Goal: Task Accomplishment & Management: Complete application form

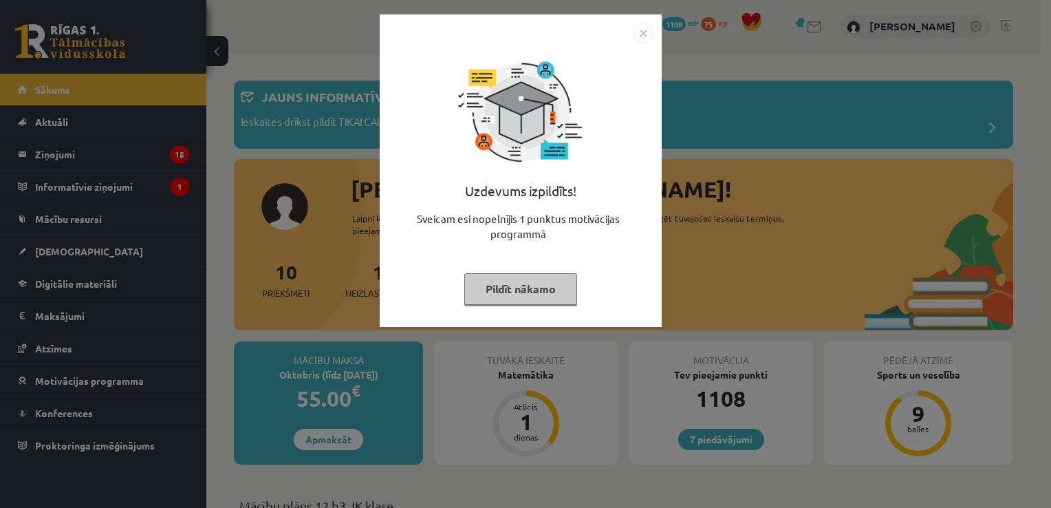
click at [641, 29] on img "Close" at bounding box center [643, 33] width 21 height 21
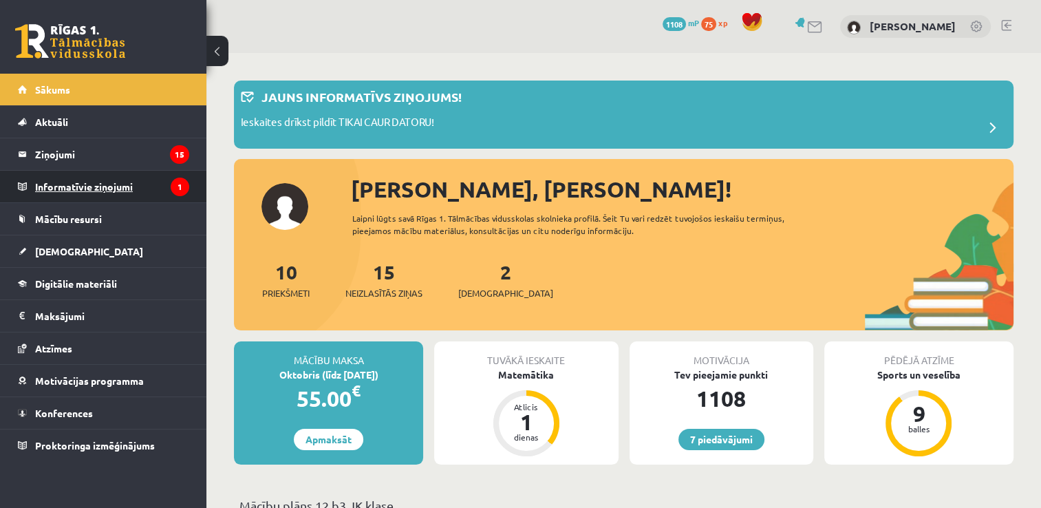
click at [118, 181] on legend "Informatīvie ziņojumi 1" at bounding box center [112, 187] width 154 height 32
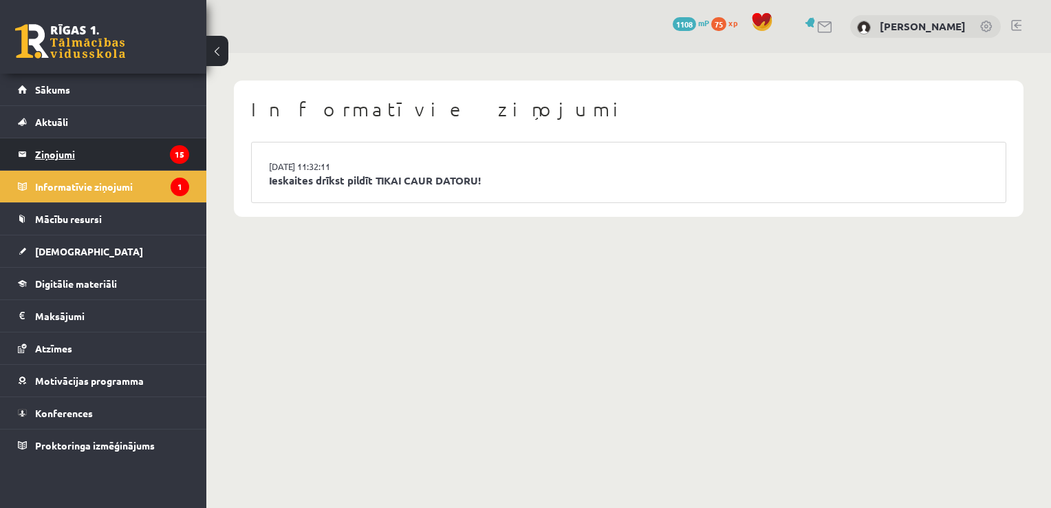
click at [135, 156] on legend "Ziņojumi 15" at bounding box center [112, 154] width 154 height 32
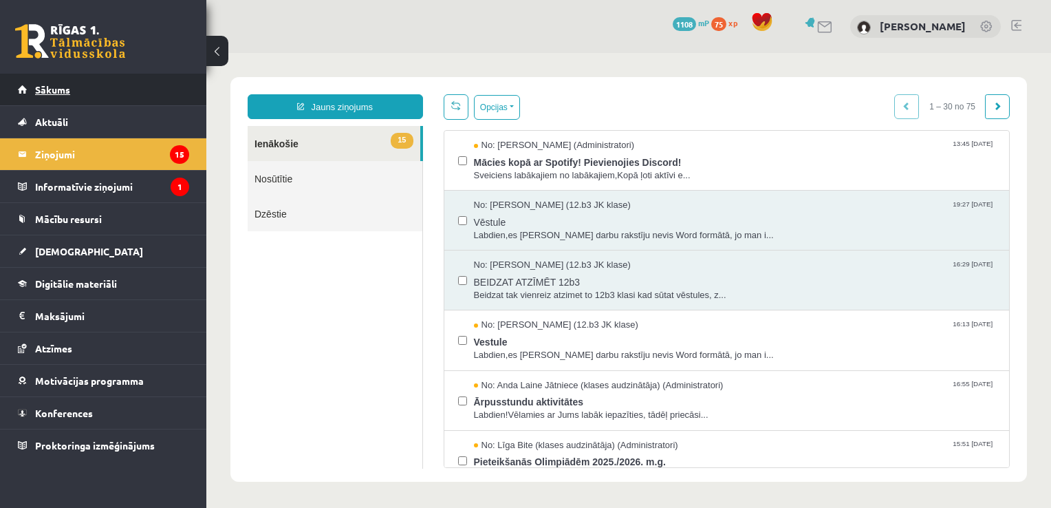
click at [124, 90] on link "Sākums" at bounding box center [103, 90] width 171 height 32
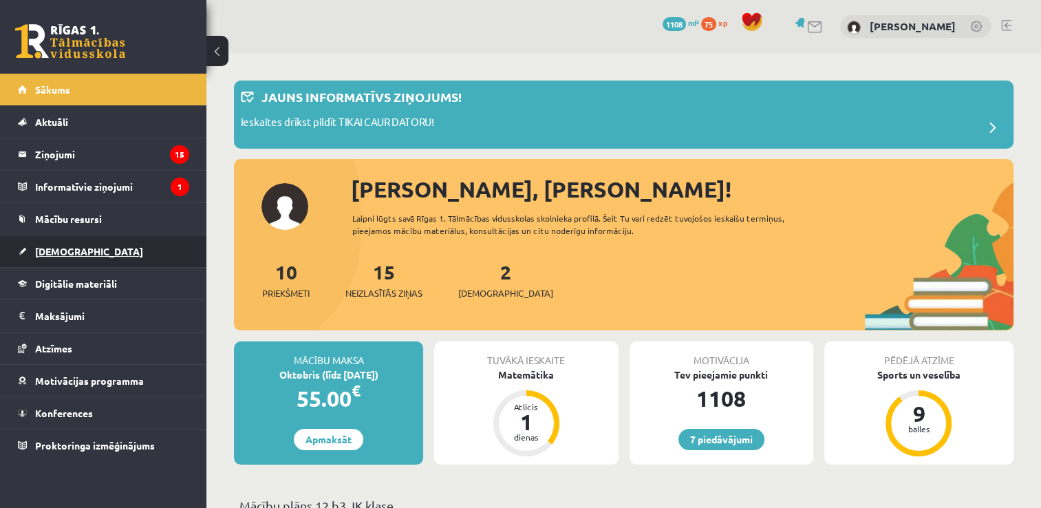
click at [72, 243] on link "[DEMOGRAPHIC_DATA]" at bounding box center [103, 251] width 171 height 32
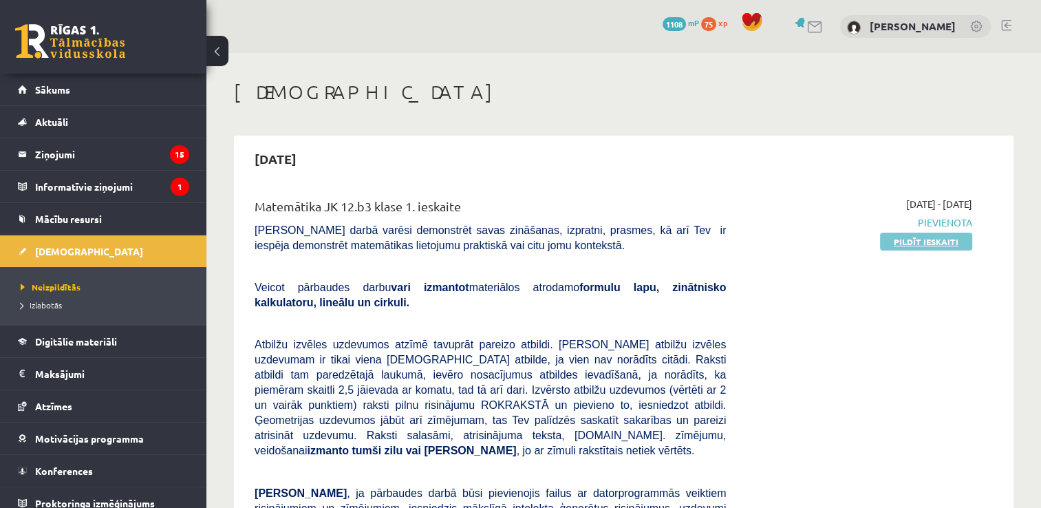
click at [919, 234] on link "Pildīt ieskaiti" at bounding box center [926, 242] width 92 height 18
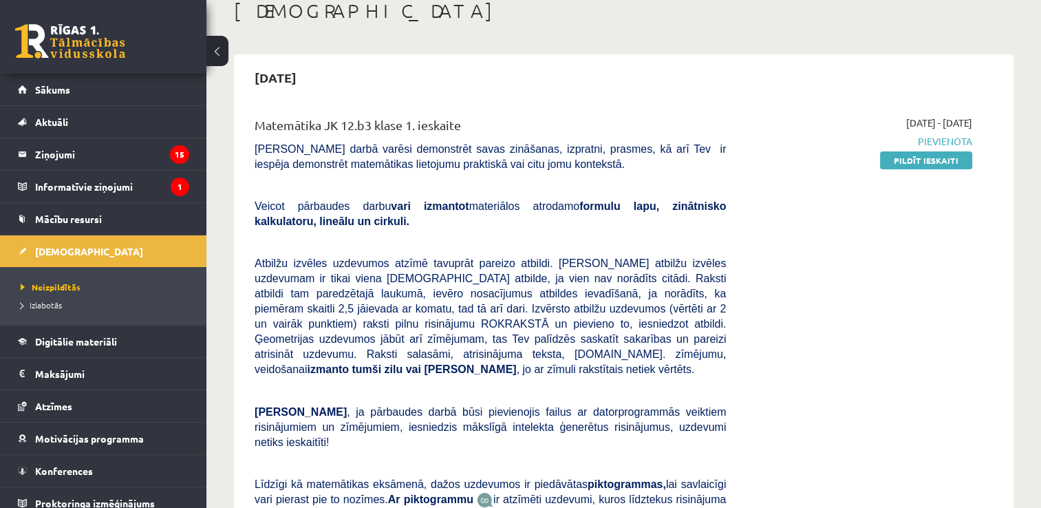
scroll to position [110, 0]
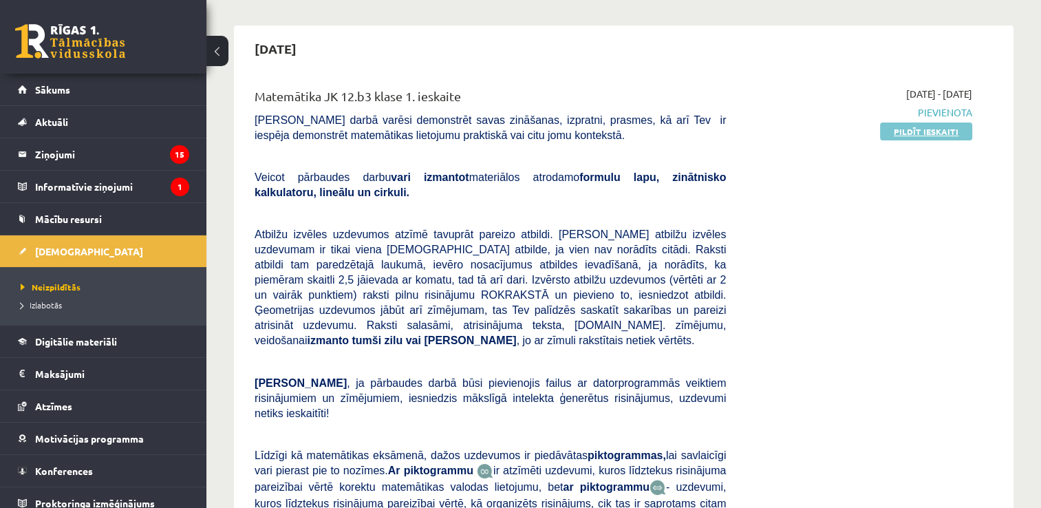
click at [925, 131] on link "Pildīt ieskaiti" at bounding box center [926, 131] width 92 height 18
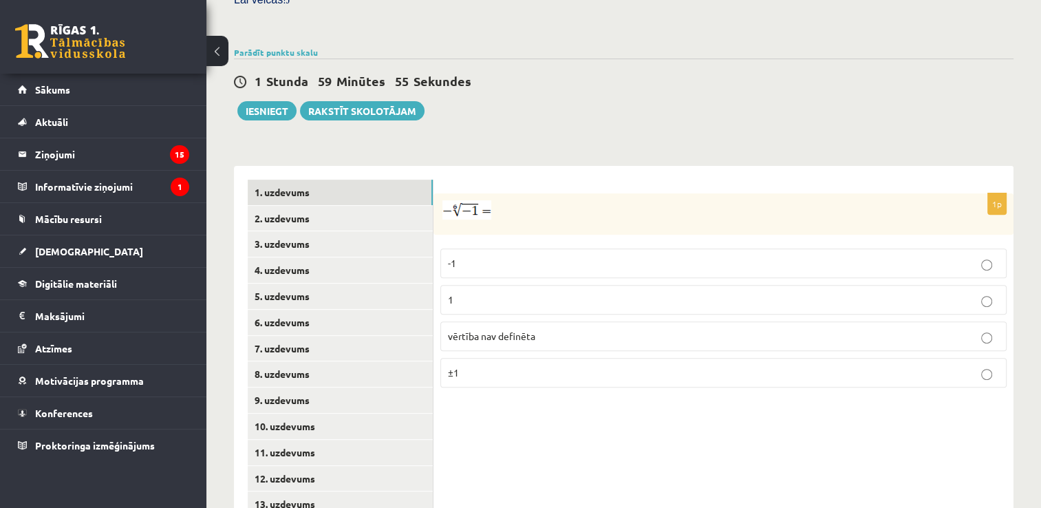
scroll to position [443, 0]
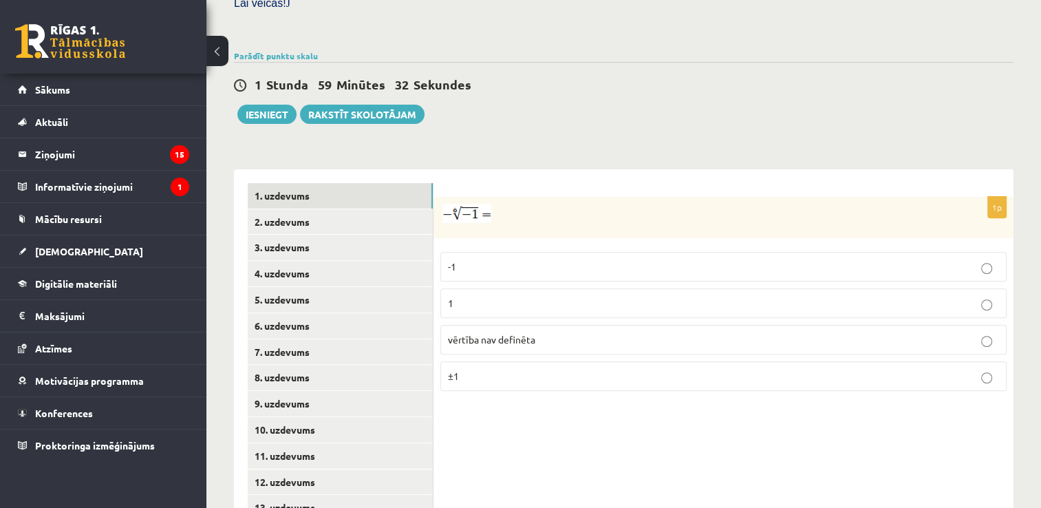
click at [621, 325] on label "vērtība nav definēta" at bounding box center [723, 340] width 566 height 30
click at [295, 209] on link "2. uzdevums" at bounding box center [340, 221] width 185 height 25
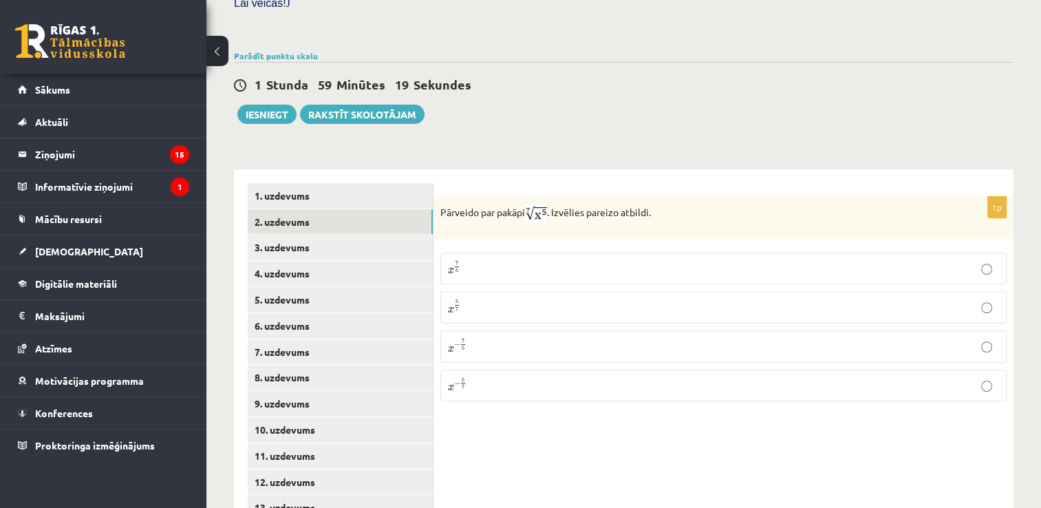
click at [500, 299] on p "x 5 7 x 5 7" at bounding box center [723, 307] width 551 height 17
click at [330, 235] on link "3. uzdevums" at bounding box center [340, 247] width 185 height 25
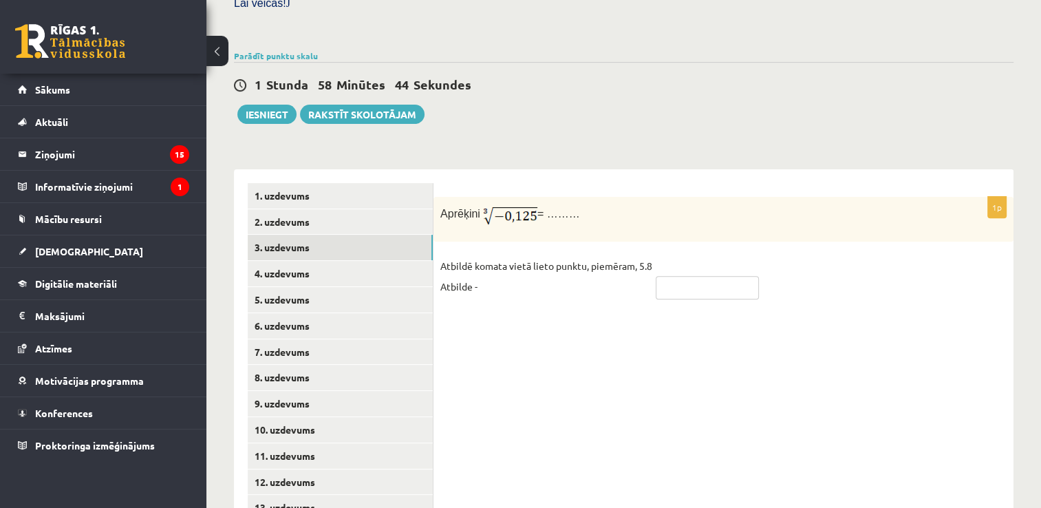
click at [702, 276] on input "text" at bounding box center [707, 287] width 103 height 23
type input "****"
click at [352, 261] on link "4. uzdevums" at bounding box center [340, 273] width 185 height 25
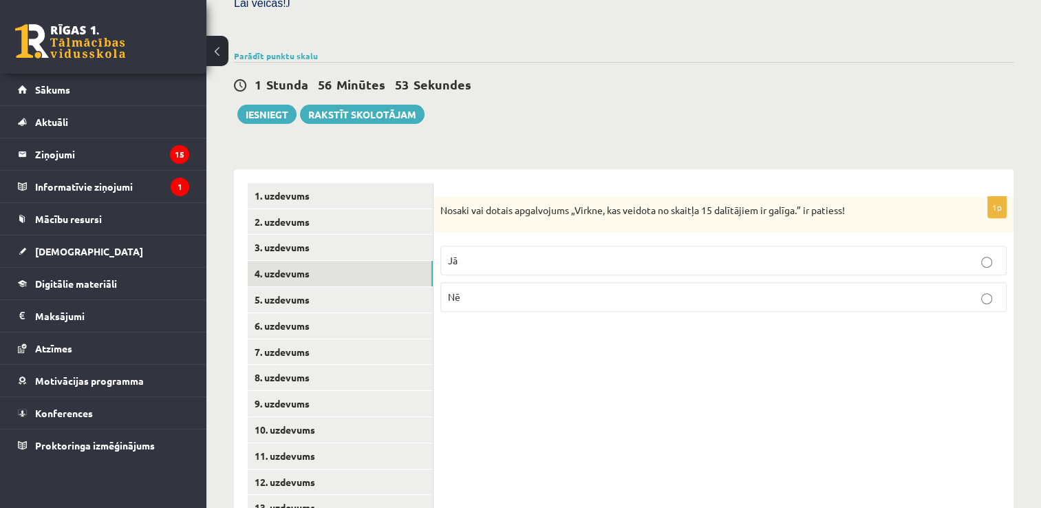
click at [633, 282] on label "Nē" at bounding box center [723, 297] width 566 height 30
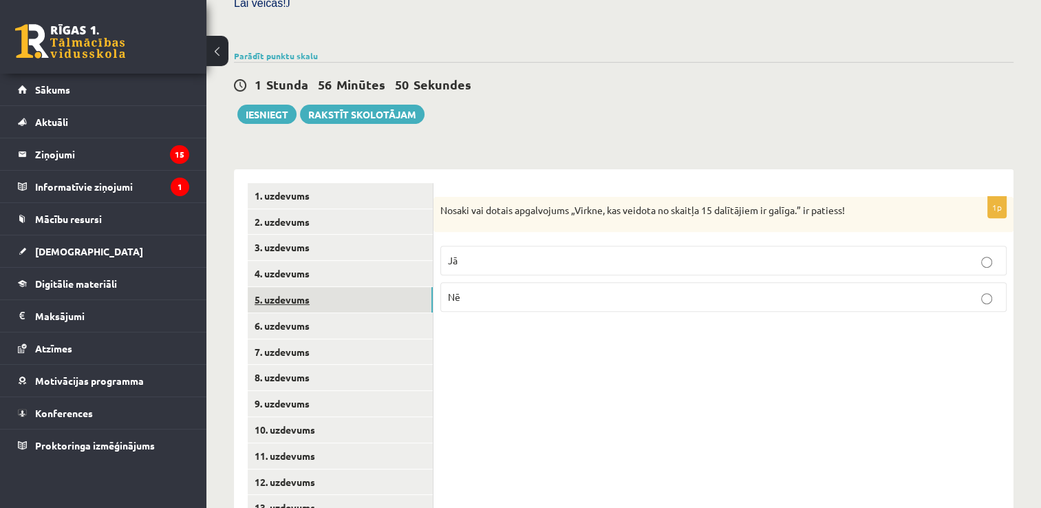
click at [354, 287] on link "5. uzdevums" at bounding box center [340, 299] width 185 height 25
click at [339, 235] on link "3. uzdevums" at bounding box center [340, 247] width 185 height 25
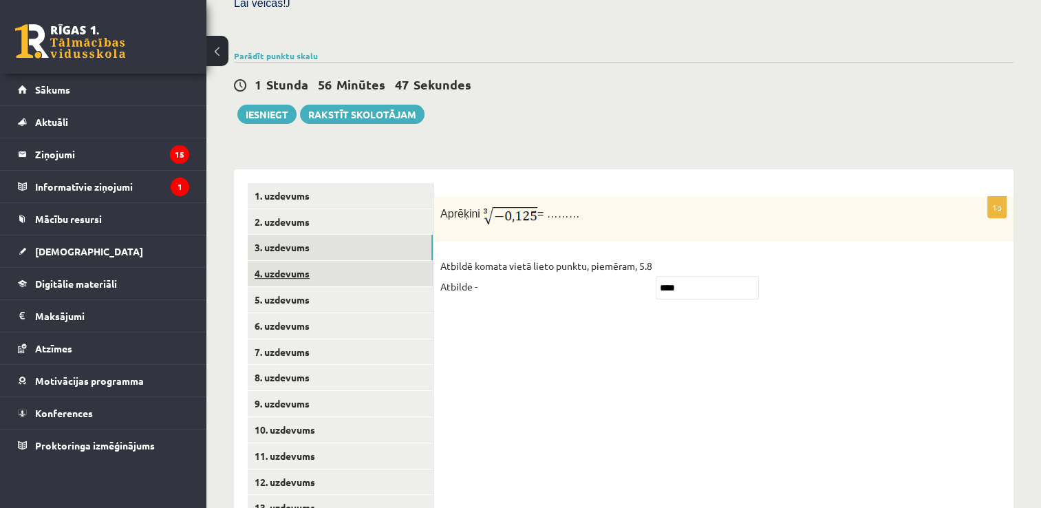
click at [332, 261] on link "4. uzdevums" at bounding box center [340, 273] width 185 height 25
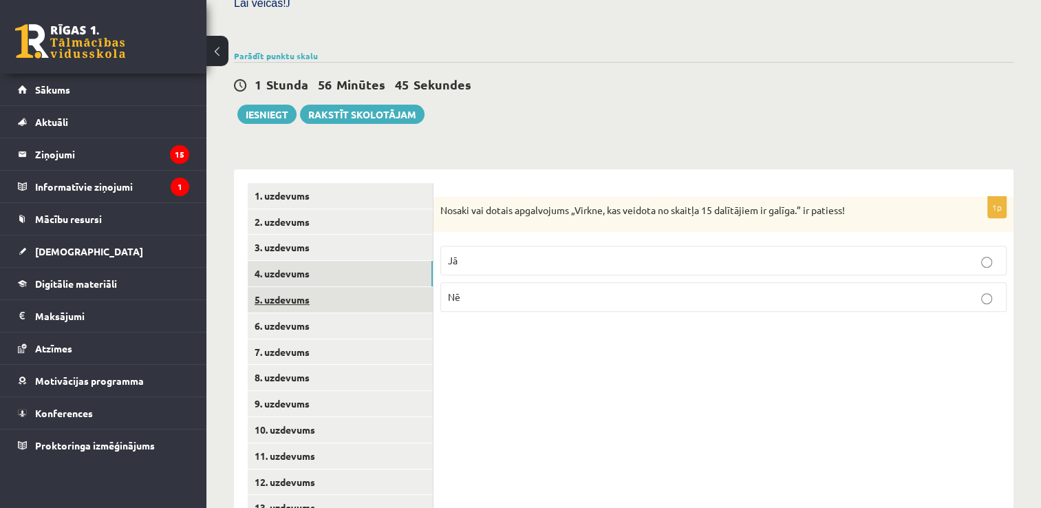
click at [328, 287] on link "5. uzdevums" at bounding box center [340, 299] width 185 height 25
click at [565, 284] on label "Nē" at bounding box center [723, 299] width 566 height 30
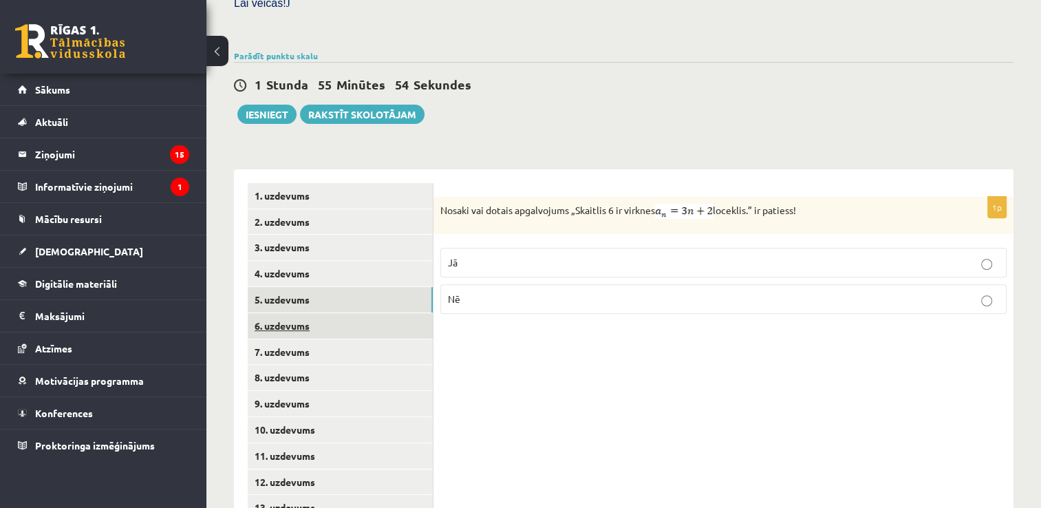
click at [330, 313] on link "6. uzdevums" at bounding box center [340, 325] width 185 height 25
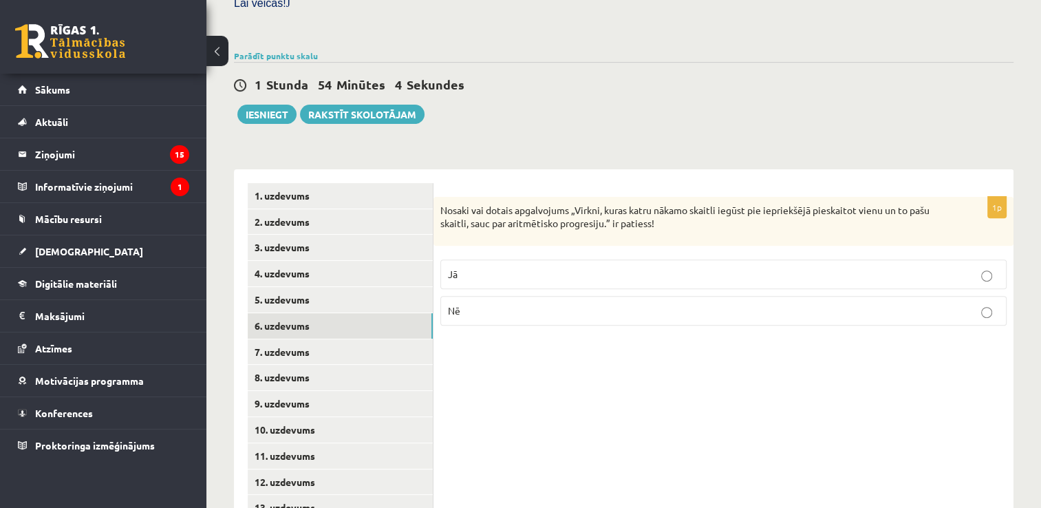
click at [612, 267] on p "Jā" at bounding box center [723, 274] width 551 height 14
click at [306, 339] on link "7. uzdevums" at bounding box center [340, 351] width 185 height 25
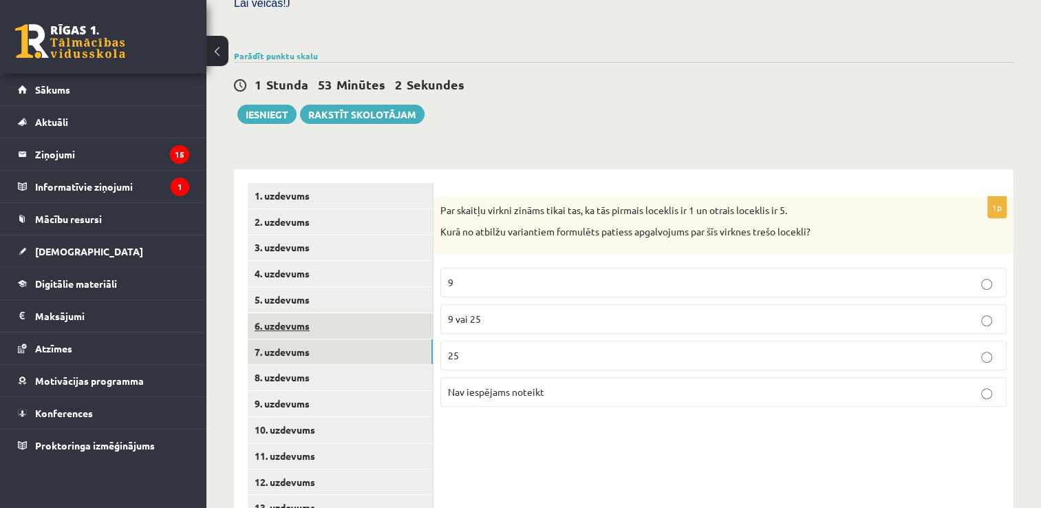
click at [317, 313] on link "6. uzdevums" at bounding box center [340, 325] width 185 height 25
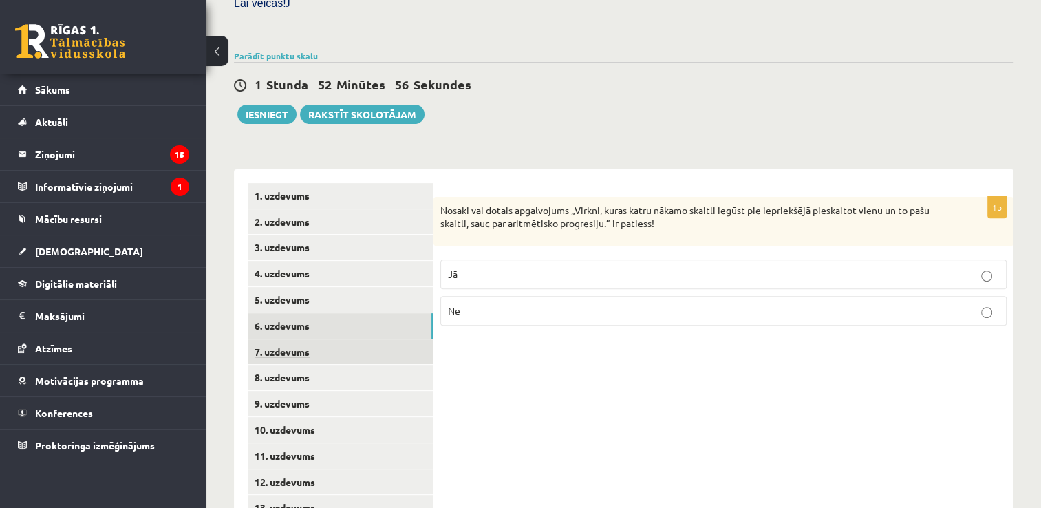
click at [303, 339] on link "7. uzdevums" at bounding box center [340, 351] width 185 height 25
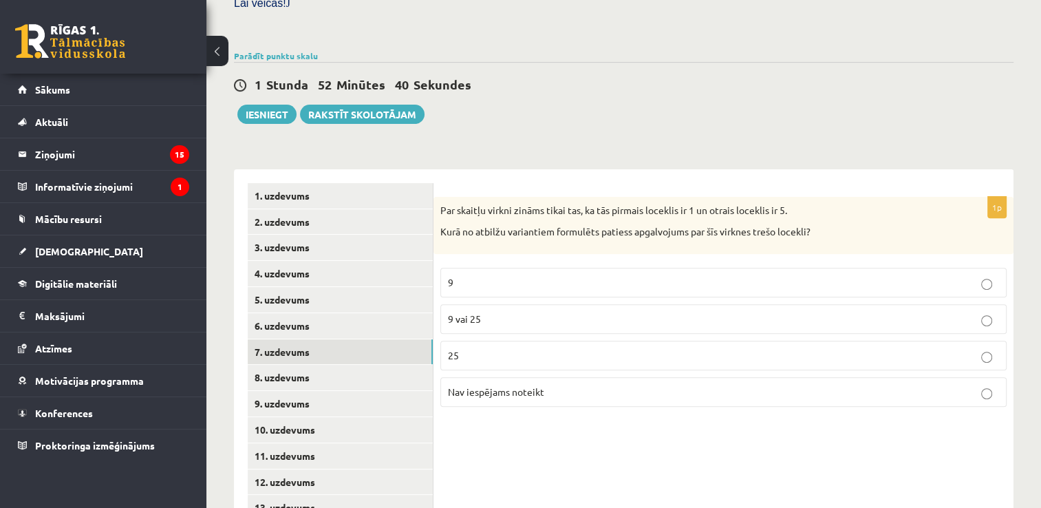
click at [524, 275] on p "9" at bounding box center [723, 282] width 551 height 14
click at [312, 365] on link "8. uzdevums" at bounding box center [340, 377] width 185 height 25
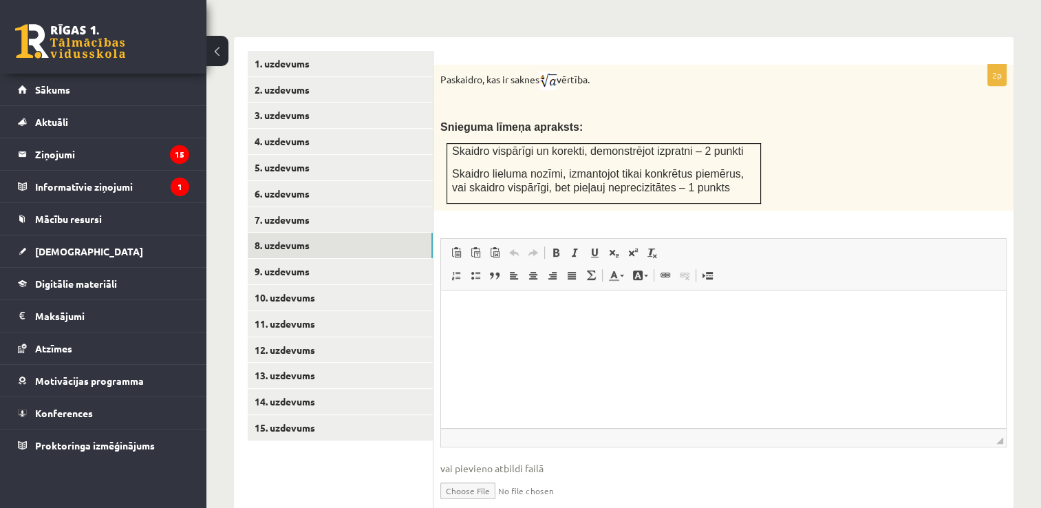
scroll to position [577, 0]
click at [351, 257] on link "9. uzdevums" at bounding box center [340, 269] width 185 height 25
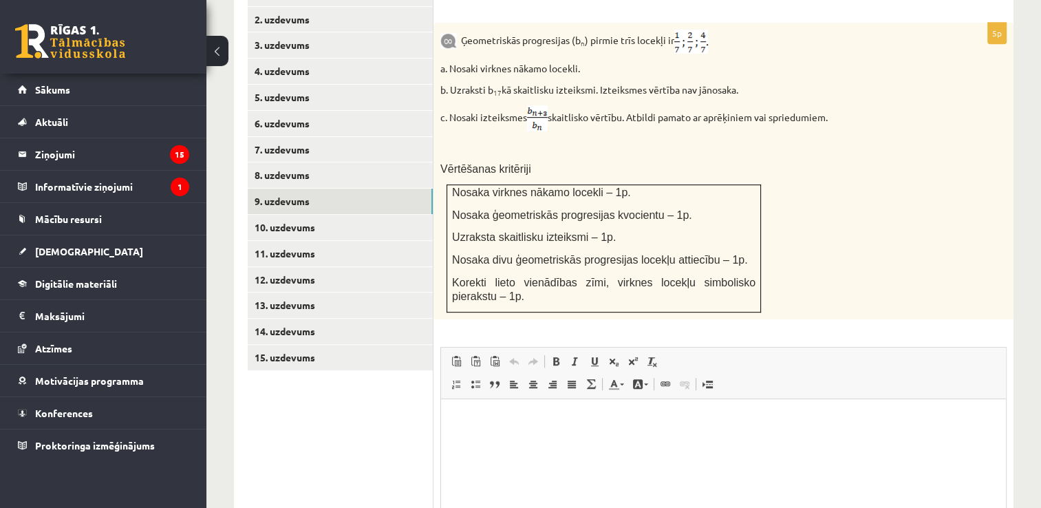
scroll to position [648, 0]
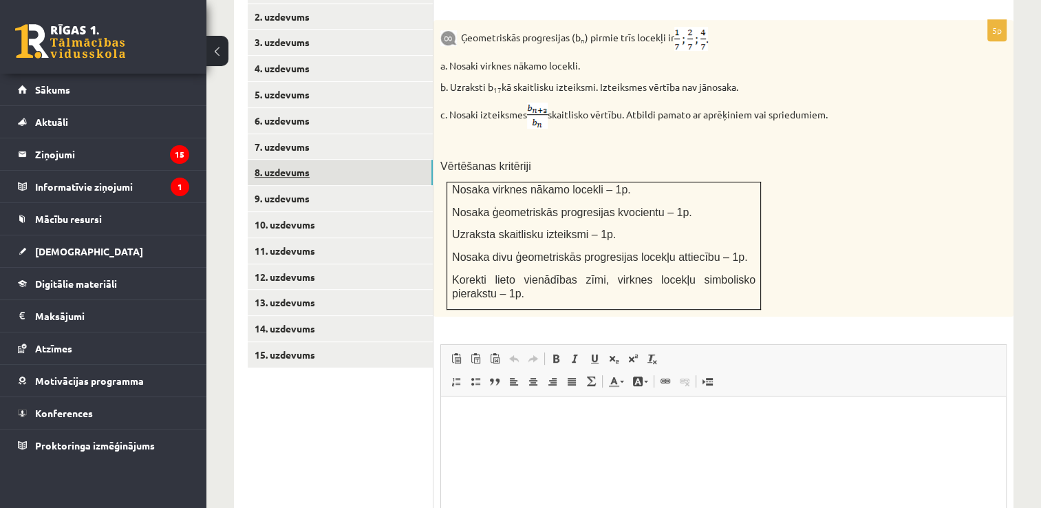
click at [298, 160] on link "8. uzdevums" at bounding box center [340, 172] width 185 height 25
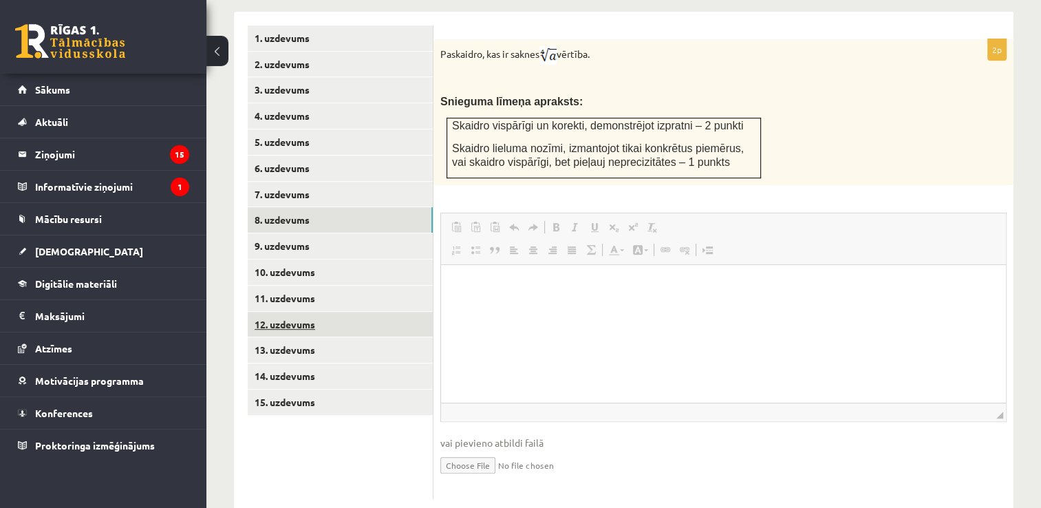
scroll to position [0, 0]
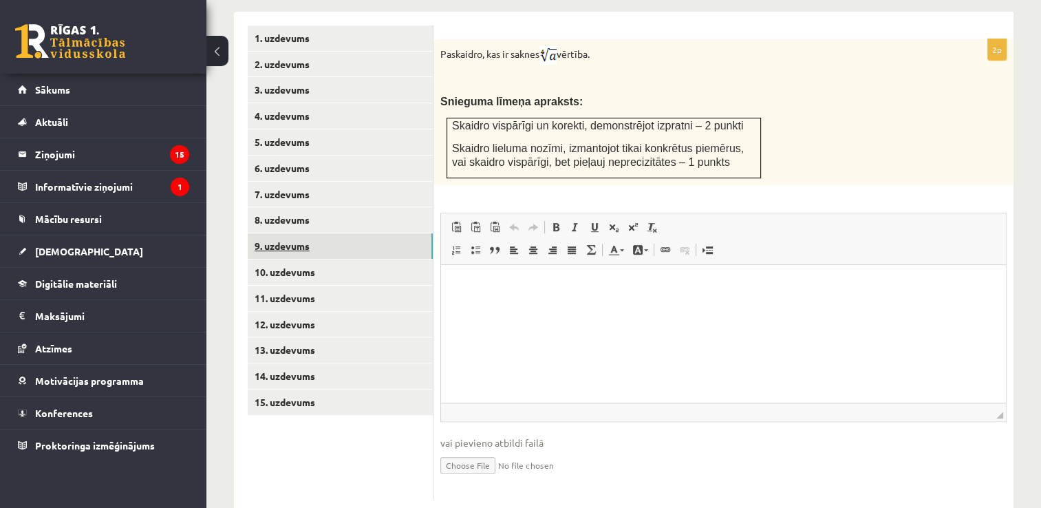
click at [304, 233] on link "9. uzdevums" at bounding box center [340, 245] width 185 height 25
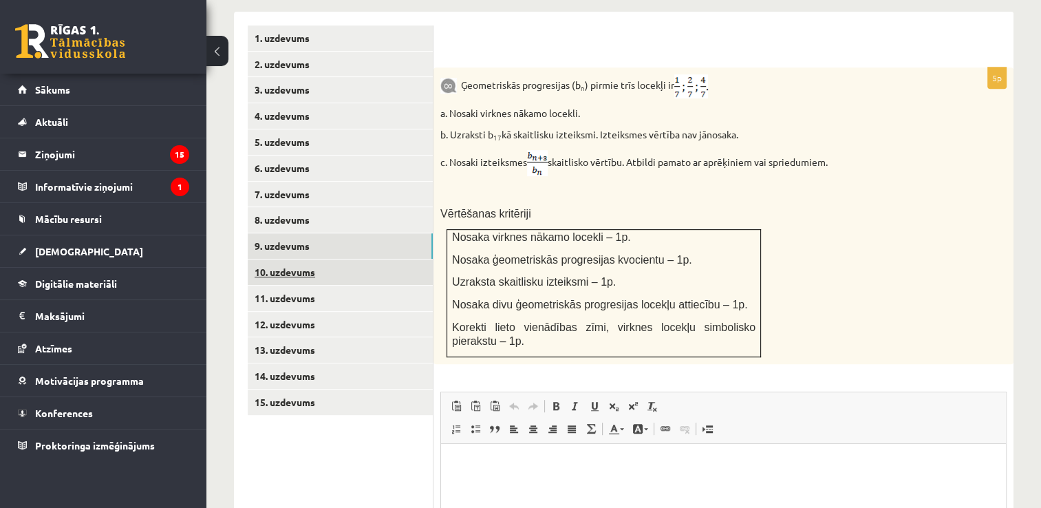
click at [314, 259] on link "10. uzdevums" at bounding box center [340, 271] width 185 height 25
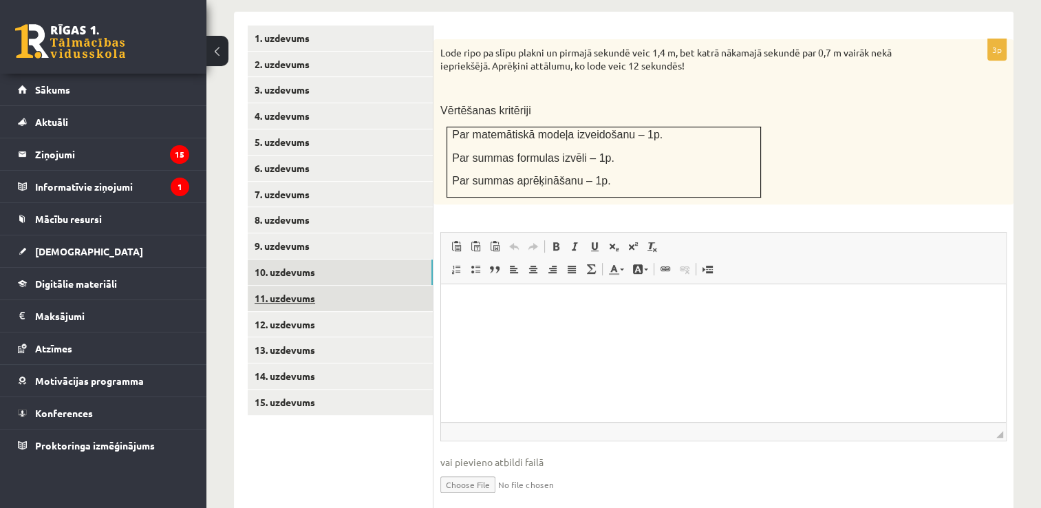
click at [328, 286] on link "11. uzdevums" at bounding box center [340, 298] width 185 height 25
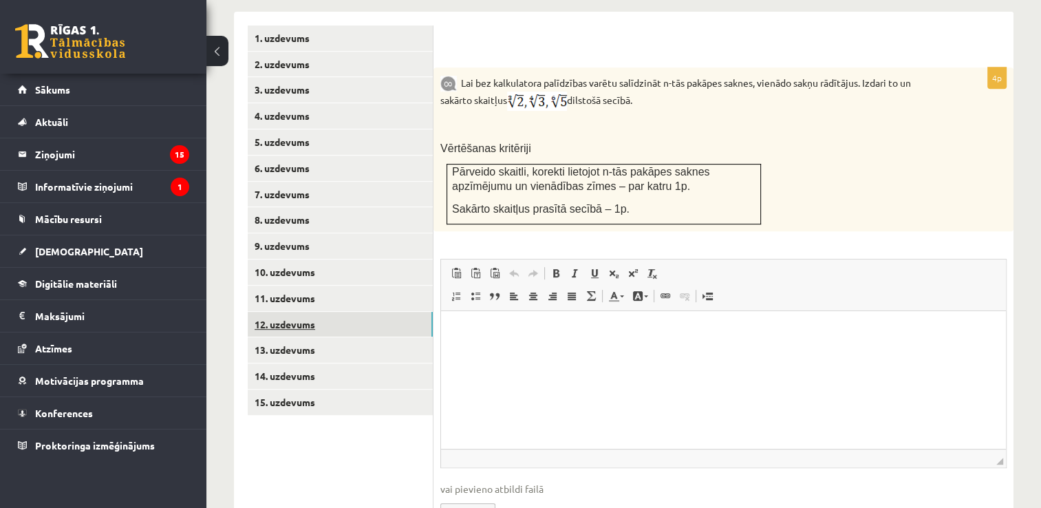
click at [292, 312] on link "12. uzdevums" at bounding box center [340, 324] width 185 height 25
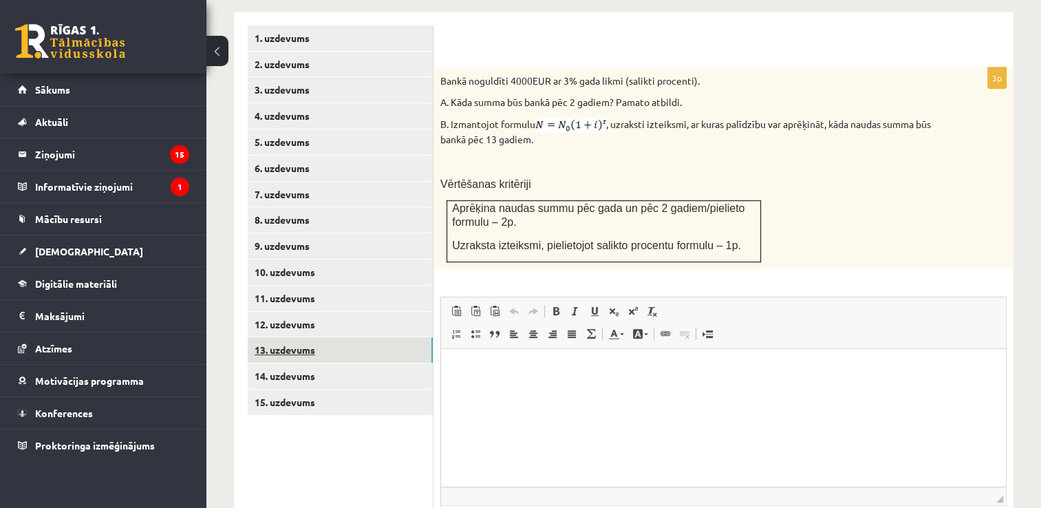
click at [299, 337] on link "13. uzdevums" at bounding box center [340, 349] width 185 height 25
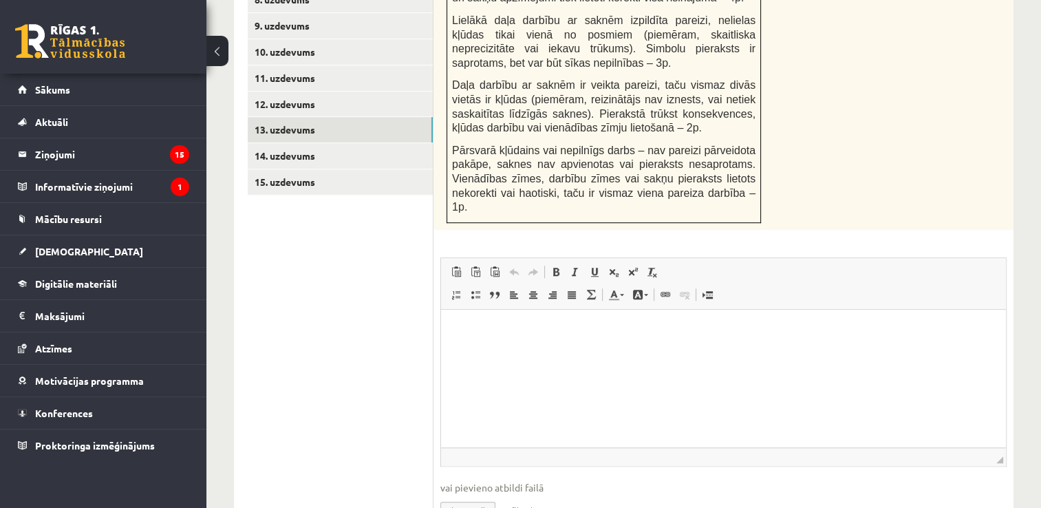
scroll to position [850, 0]
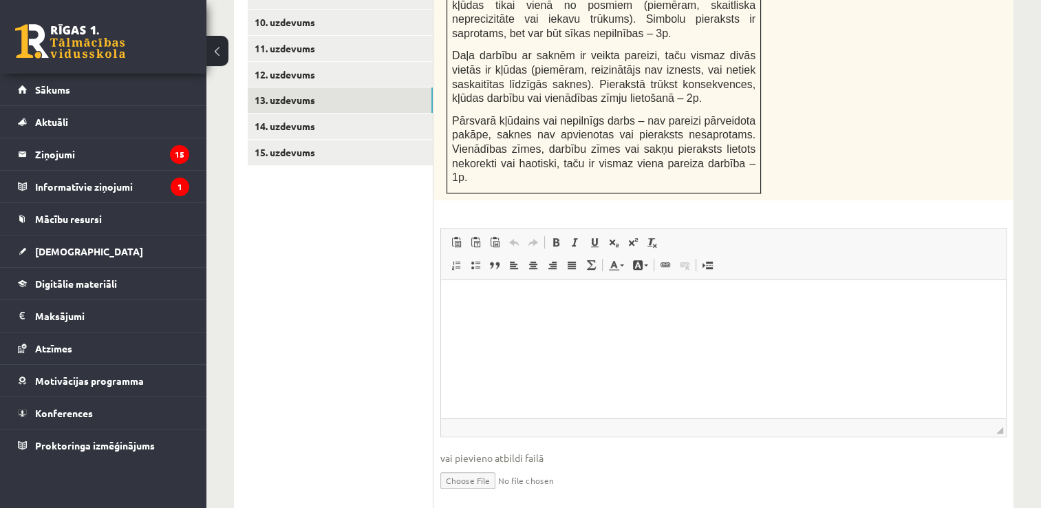
click at [479, 465] on input "file" at bounding box center [723, 479] width 566 height 28
type input "**********"
click at [496, 493] on link "Iesniegtā atbilde" at bounding box center [477, 500] width 74 height 14
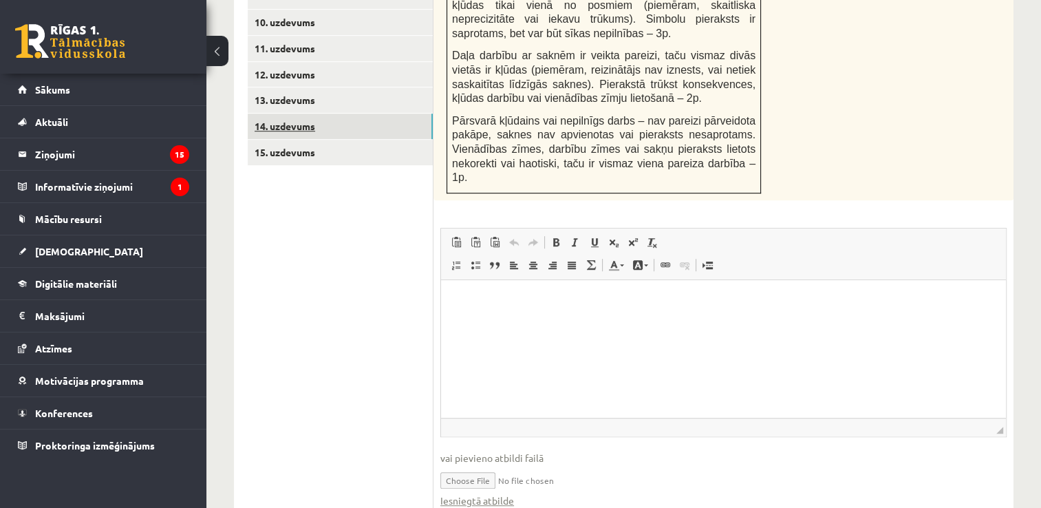
click at [311, 114] on link "14. uzdevums" at bounding box center [340, 126] width 185 height 25
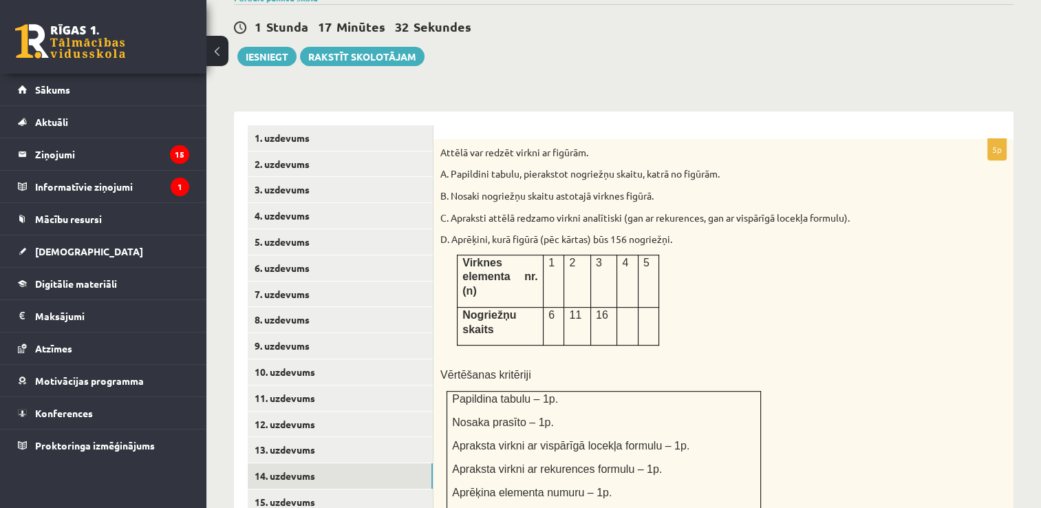
scroll to position [506, 0]
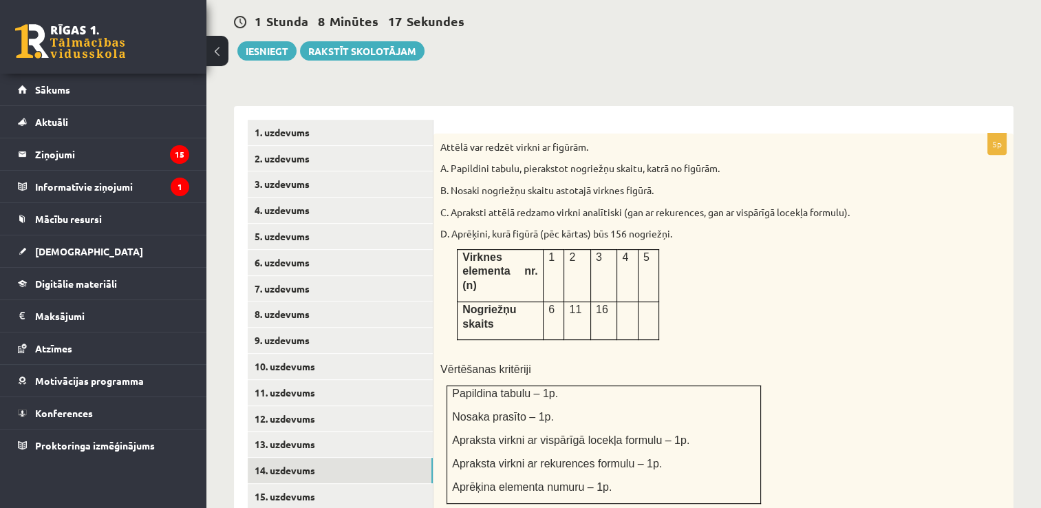
click at [809, 214] on div "Attēlā var redzēt virkni ar figūrām. A. Papildini tabulu, pierakstot nogriežņu …" at bounding box center [723, 321] width 580 height 377
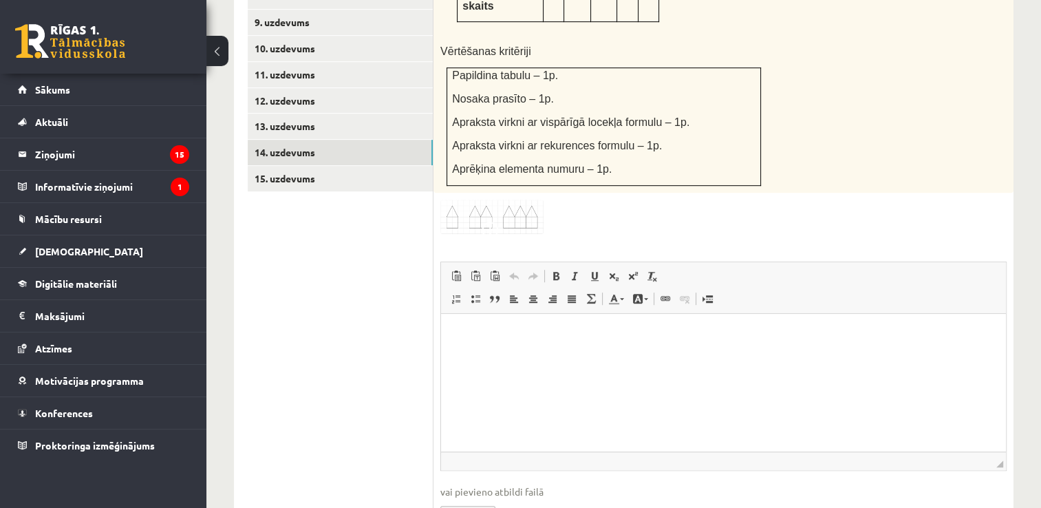
scroll to position [845, 0]
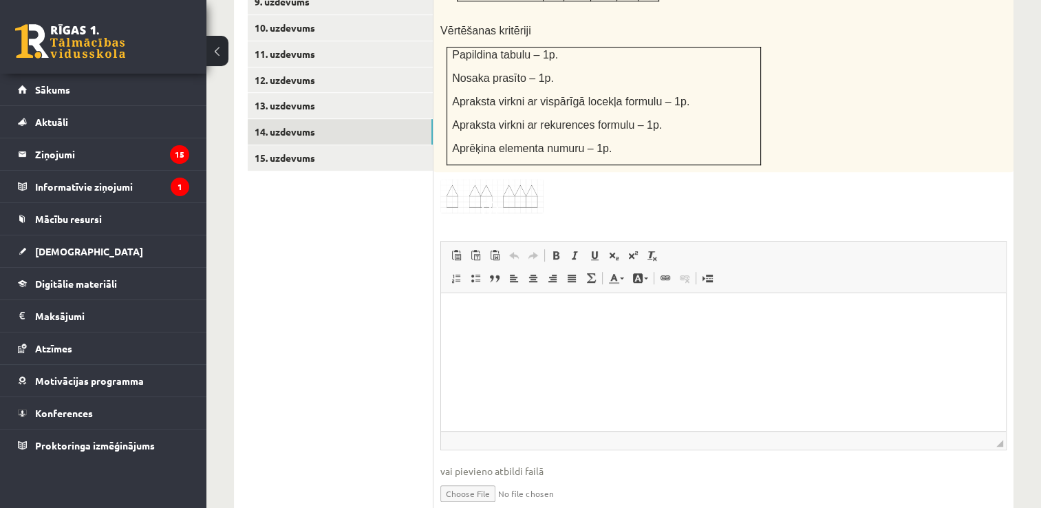
click at [462, 478] on input "file" at bounding box center [723, 492] width 566 height 28
type input "**********"
click at [495, 506] on link "Iesniegtā atbilde" at bounding box center [477, 513] width 74 height 14
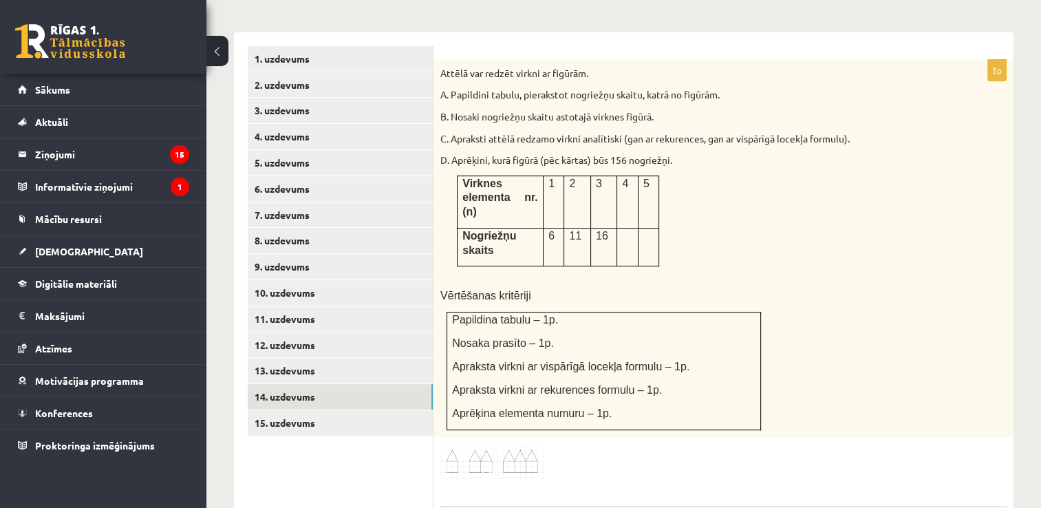
scroll to position [577, 0]
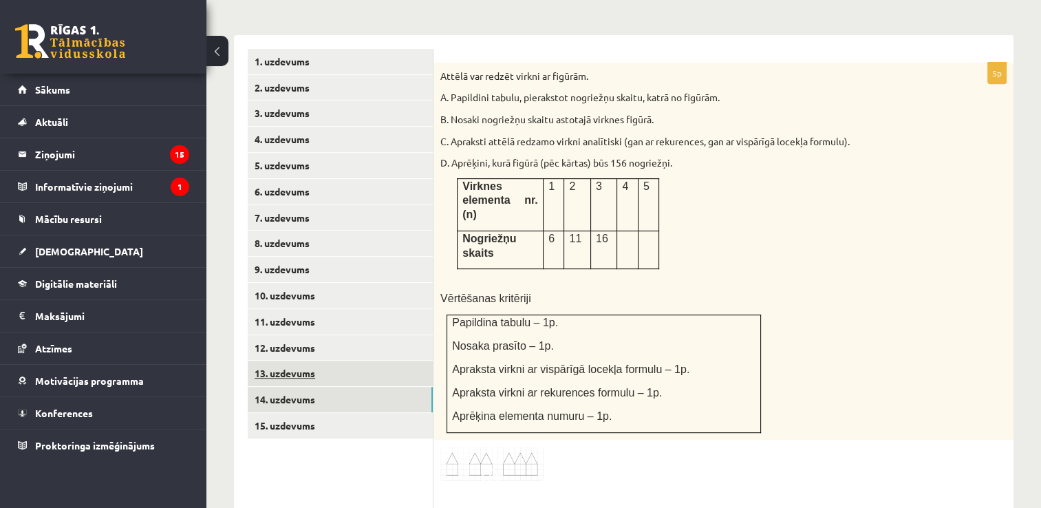
click at [347, 361] on link "13. uzdevums" at bounding box center [340, 373] width 185 height 25
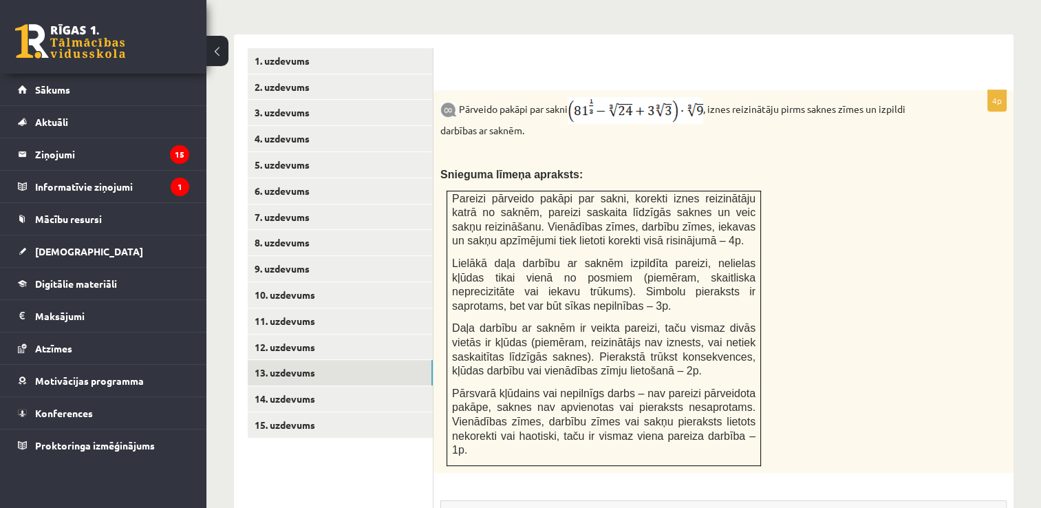
scroll to position [543, 0]
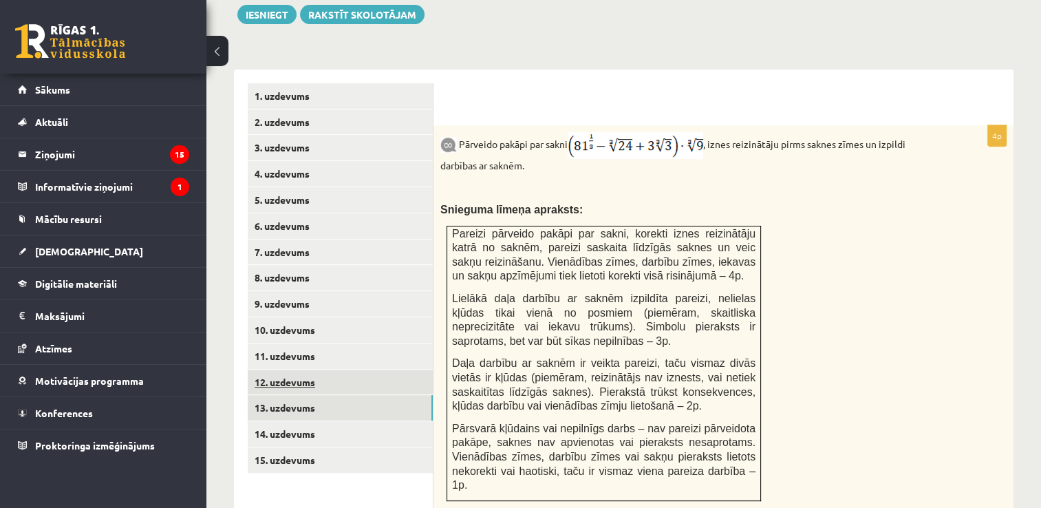
click at [354, 370] on link "12. uzdevums" at bounding box center [340, 382] width 185 height 25
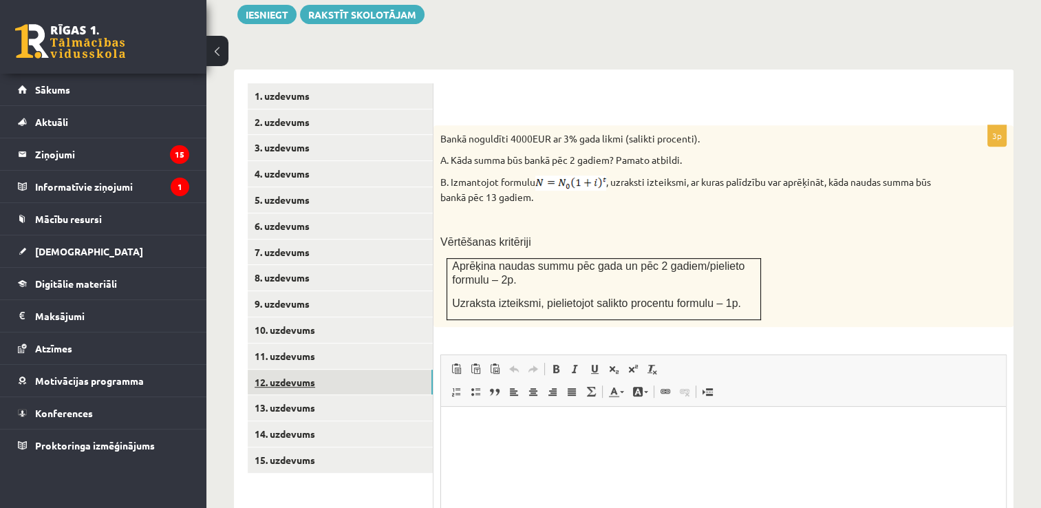
scroll to position [0, 0]
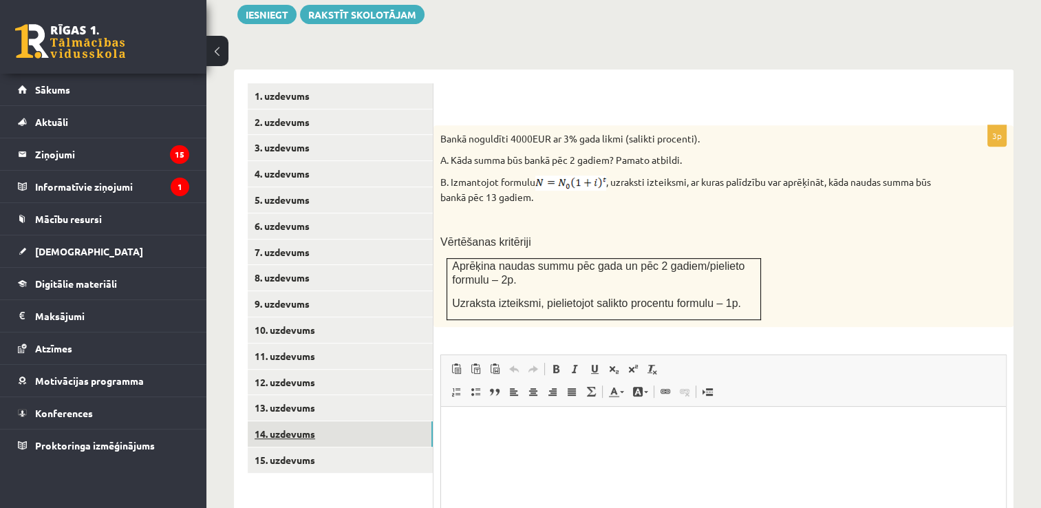
click at [273, 421] on link "14. uzdevums" at bounding box center [340, 433] width 185 height 25
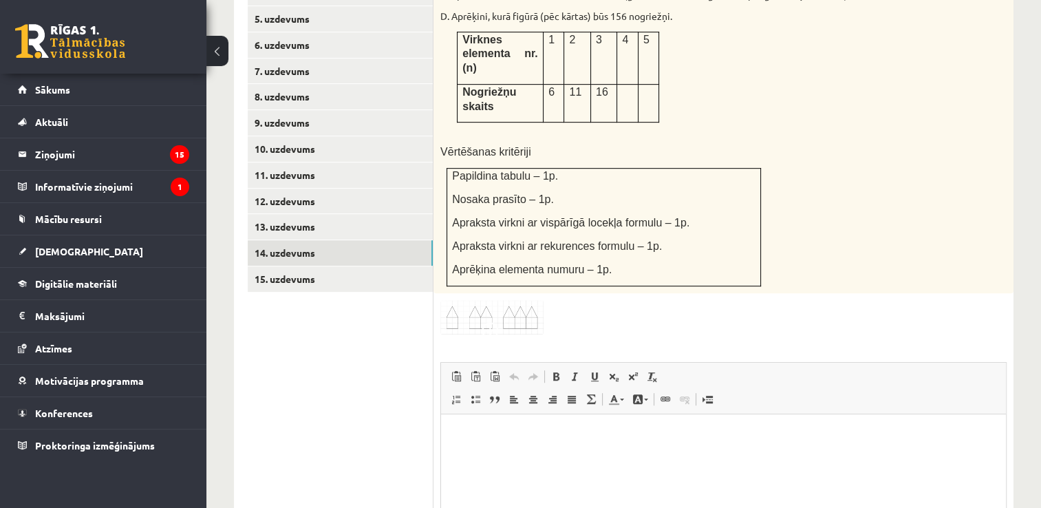
scroll to position [859, 0]
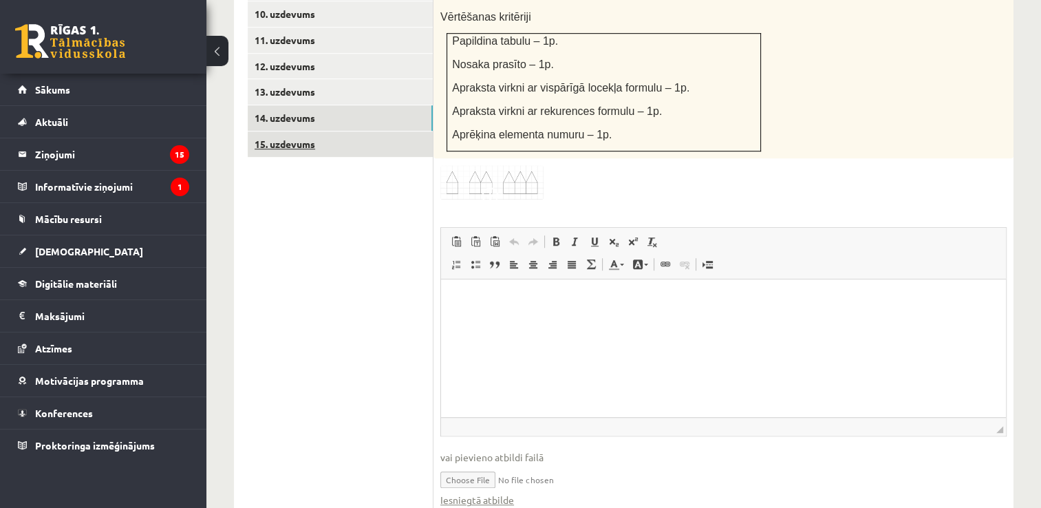
click at [317, 131] on link "15. uzdevums" at bounding box center [340, 143] width 185 height 25
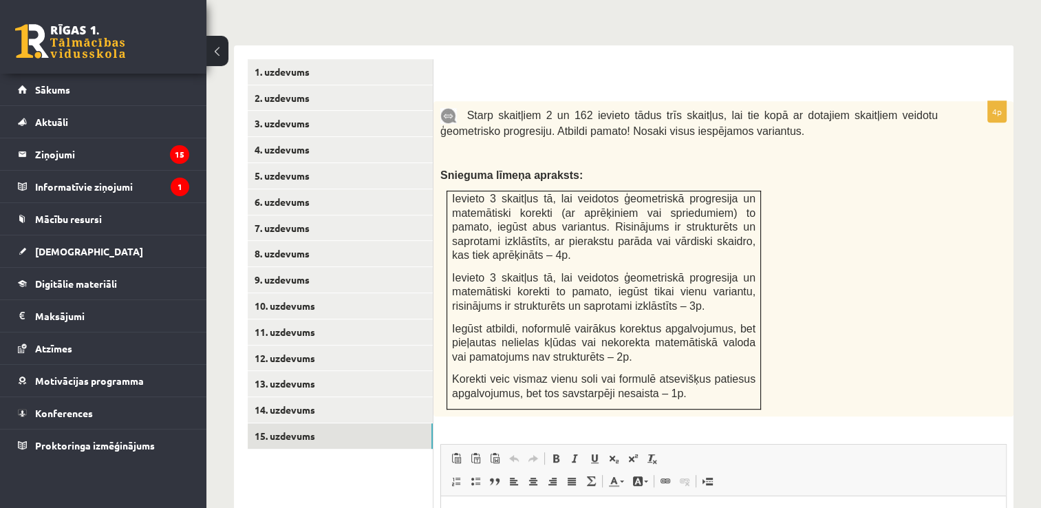
scroll to position [572, 0]
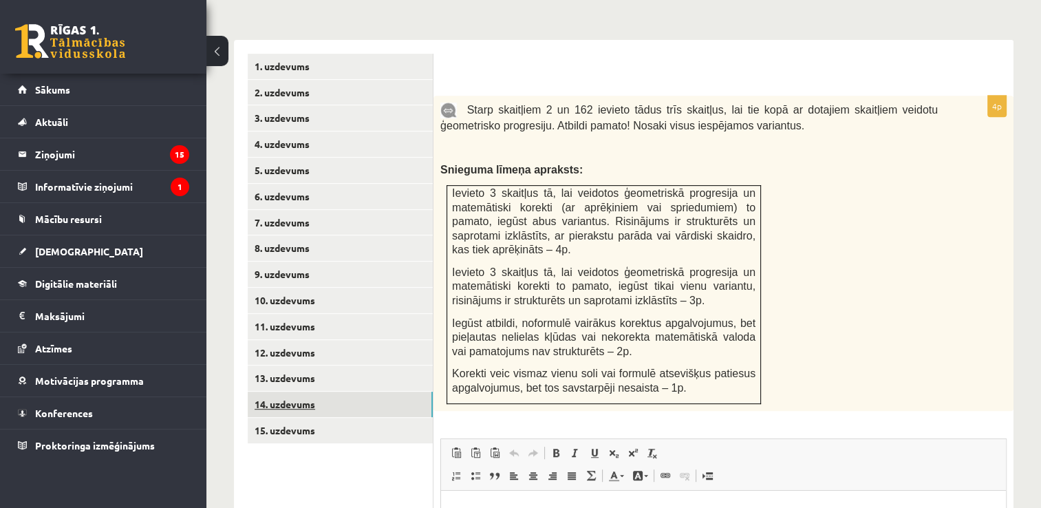
click at [352, 392] on link "14. uzdevums" at bounding box center [340, 404] width 185 height 25
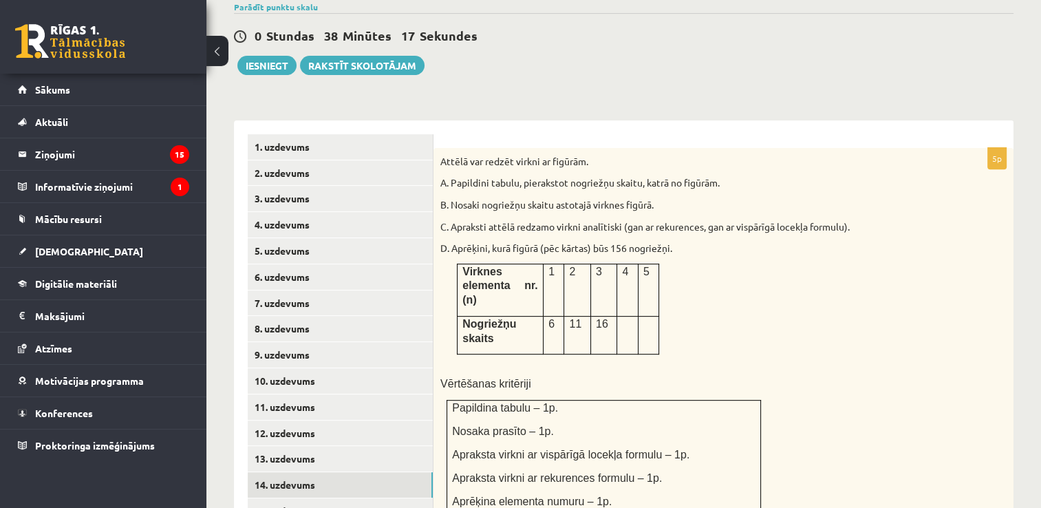
scroll to position [484, 0]
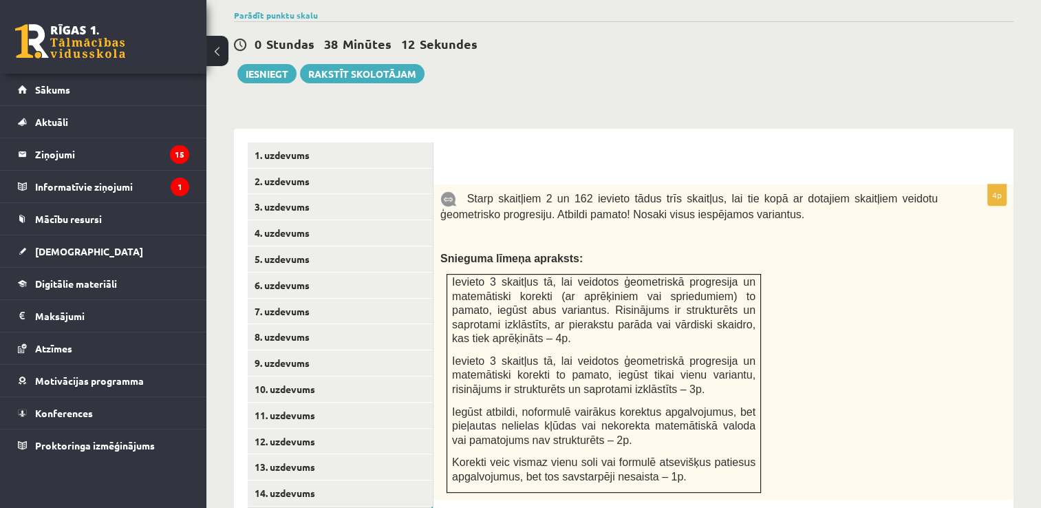
scroll to position [0, 0]
click at [369, 324] on link "8. uzdevums" at bounding box center [340, 336] width 185 height 25
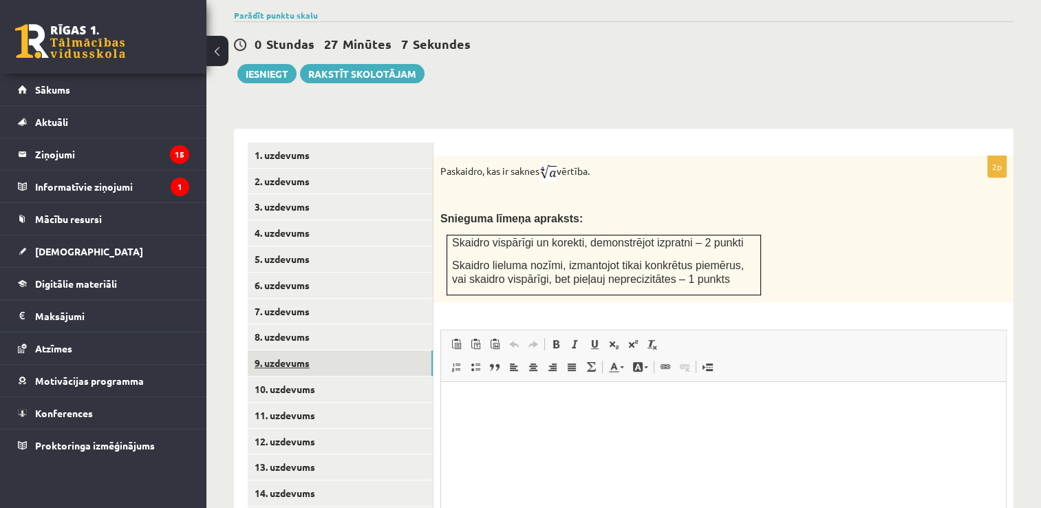
click at [325, 350] on link "9. uzdevums" at bounding box center [340, 362] width 185 height 25
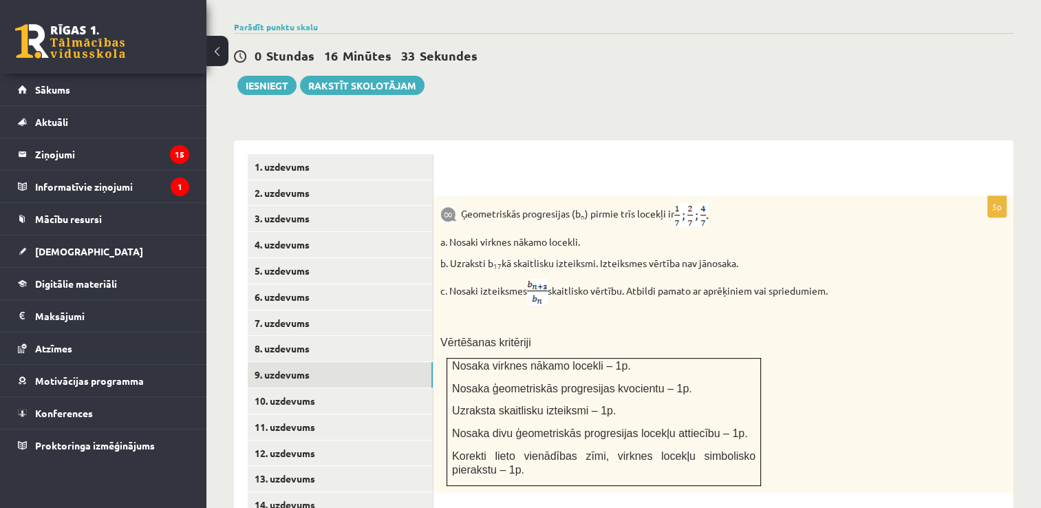
scroll to position [493, 0]
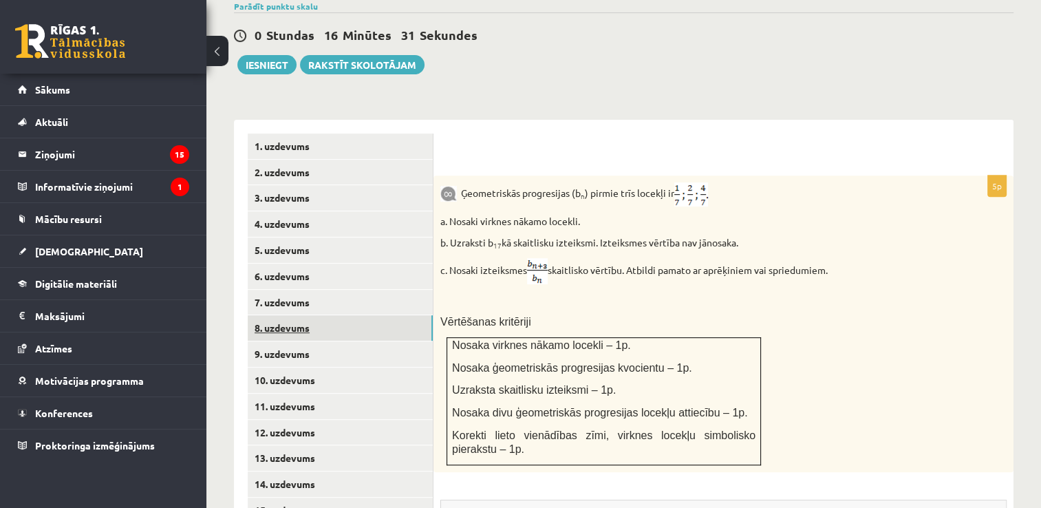
click at [366, 315] on link "8. uzdevums" at bounding box center [340, 327] width 185 height 25
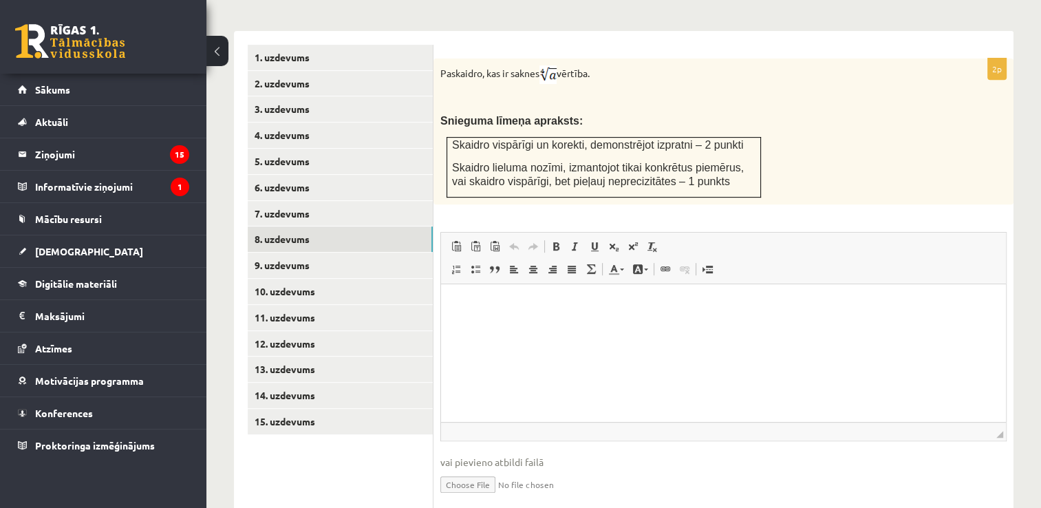
scroll to position [601, 0]
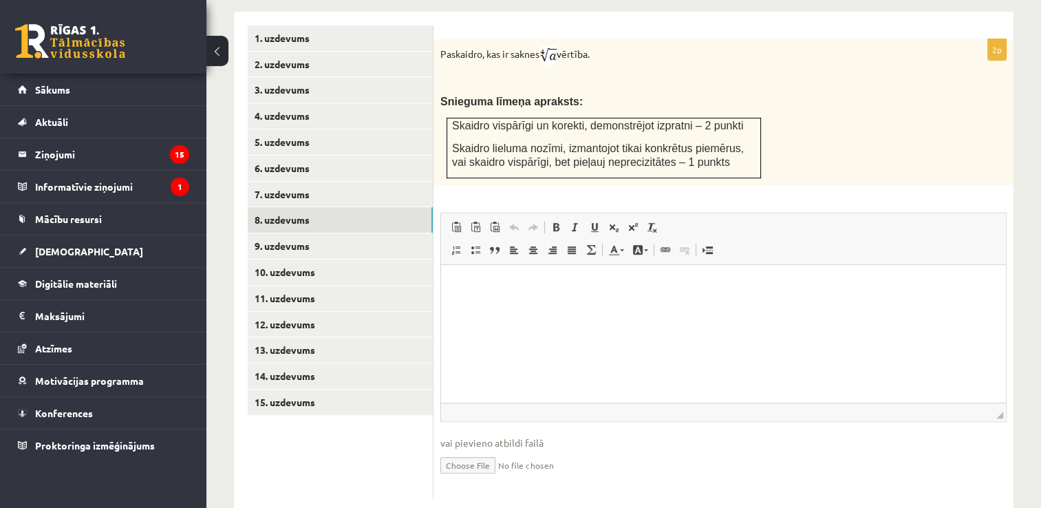
click at [463, 450] on input "file" at bounding box center [723, 464] width 566 height 28
type input "**********"
click at [480, 478] on link "Iesniegtā atbilde" at bounding box center [477, 485] width 74 height 14
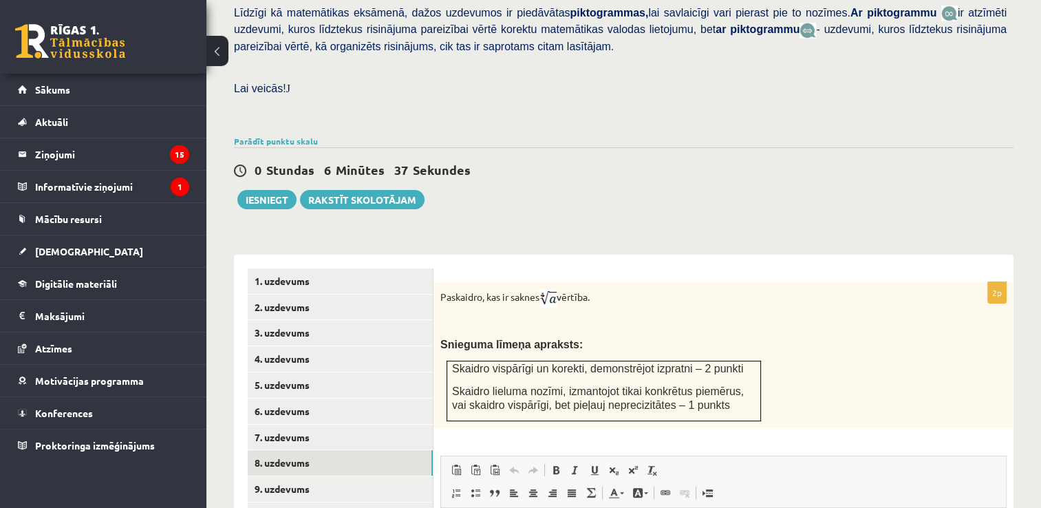
scroll to position [355, 0]
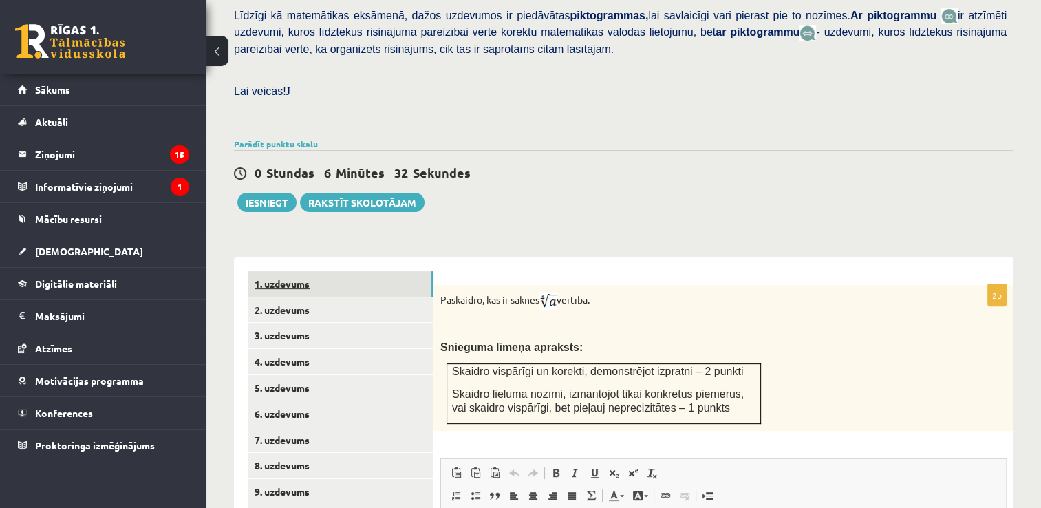
click at [349, 271] on link "1. uzdevums" at bounding box center [340, 283] width 185 height 25
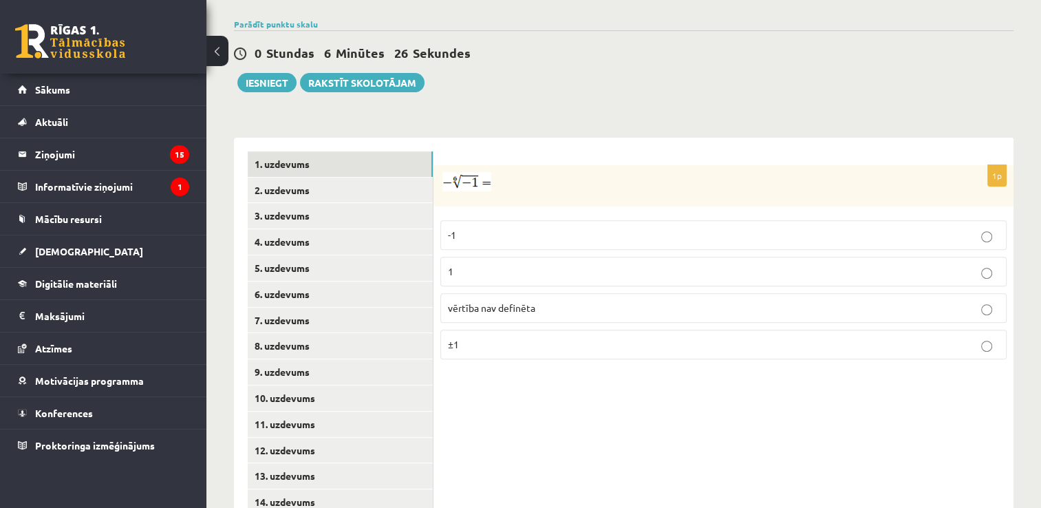
scroll to position [519, 0]
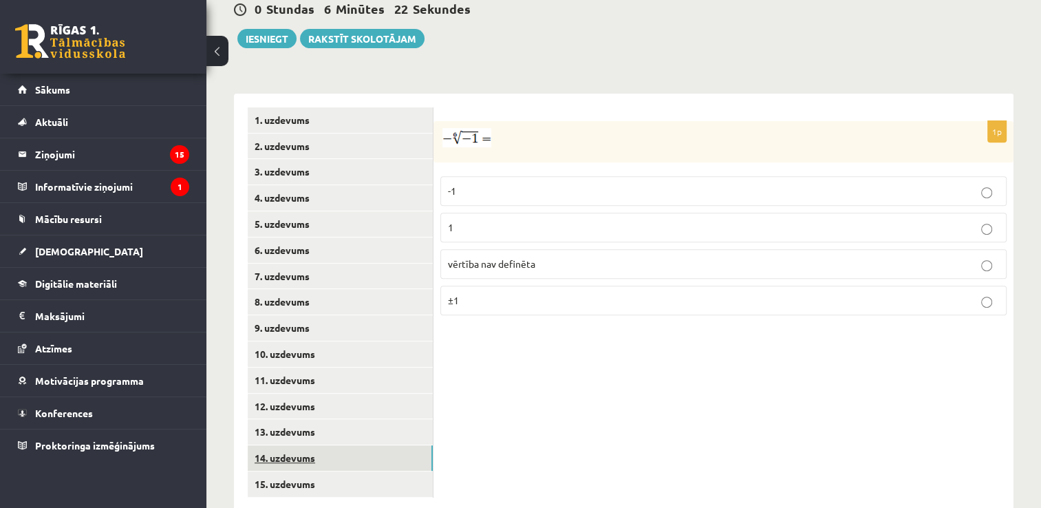
click at [335, 445] on link "14. uzdevums" at bounding box center [340, 457] width 185 height 25
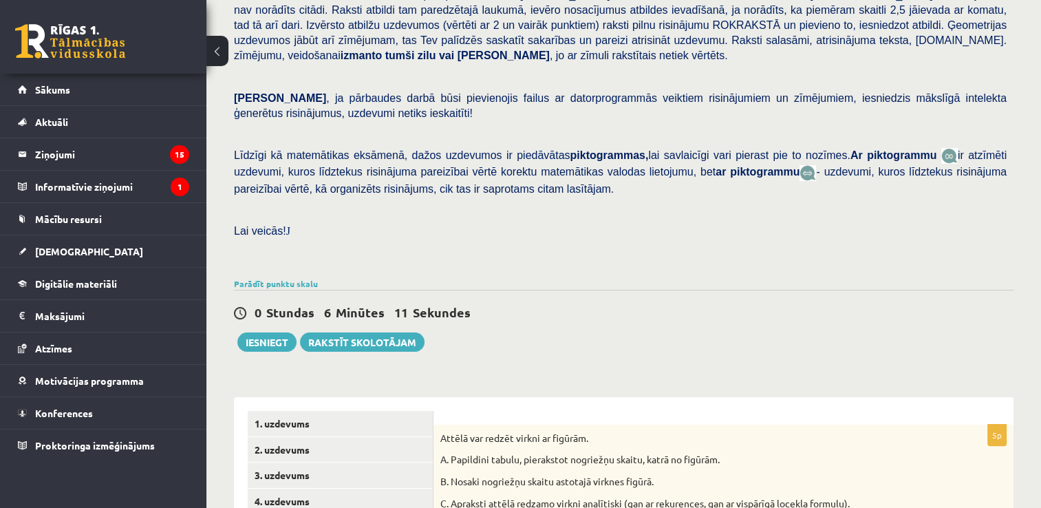
scroll to position [253, 0]
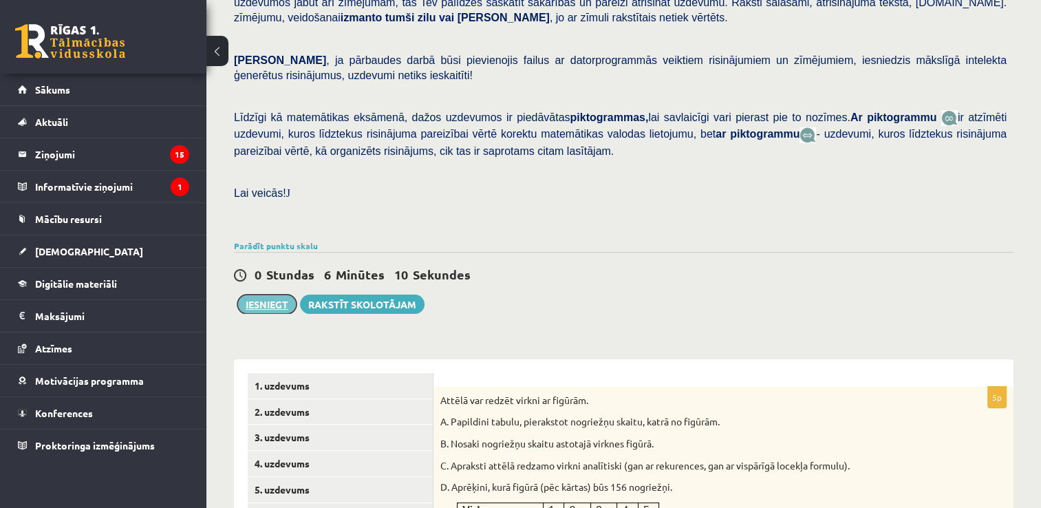
click at [265, 295] on button "Iesniegt" at bounding box center [266, 304] width 59 height 19
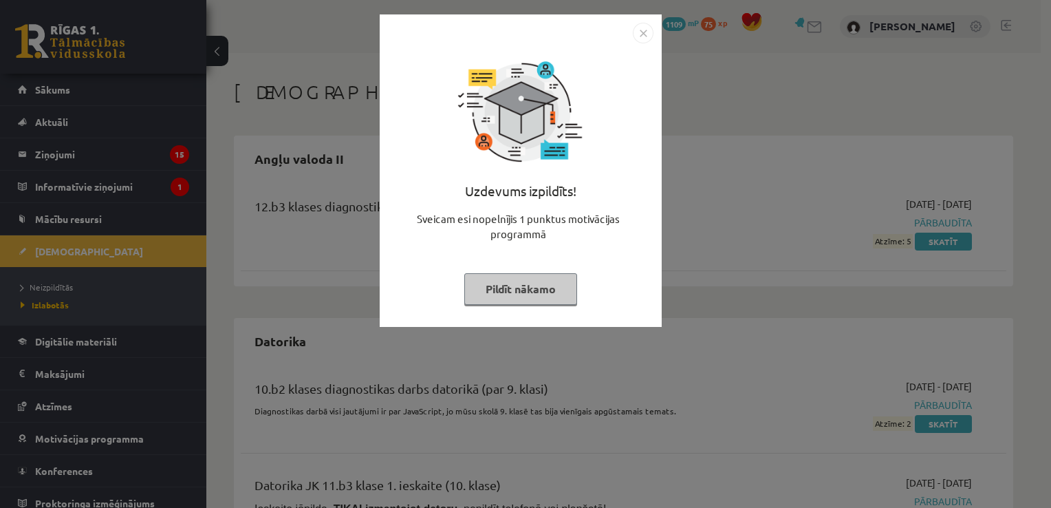
click at [641, 29] on img "Close" at bounding box center [643, 33] width 21 height 21
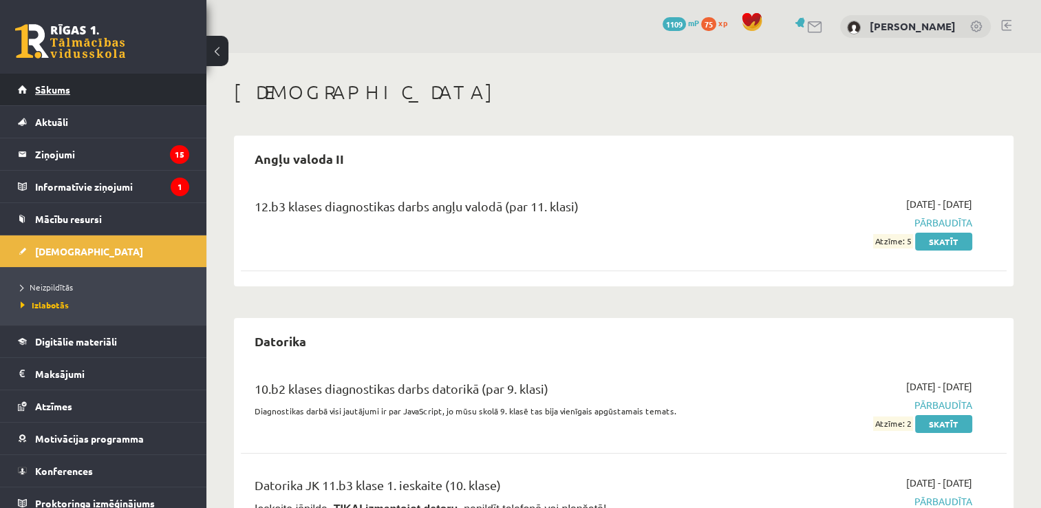
click at [67, 96] on link "Sākums" at bounding box center [103, 90] width 171 height 32
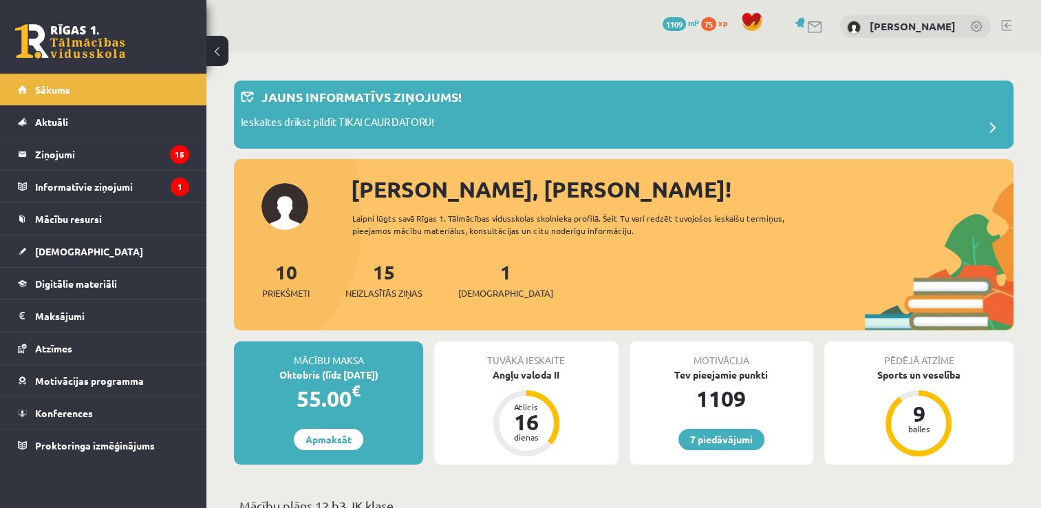
click at [1002, 29] on link at bounding box center [1006, 25] width 10 height 11
